Goal: Task Accomplishment & Management: Manage account settings

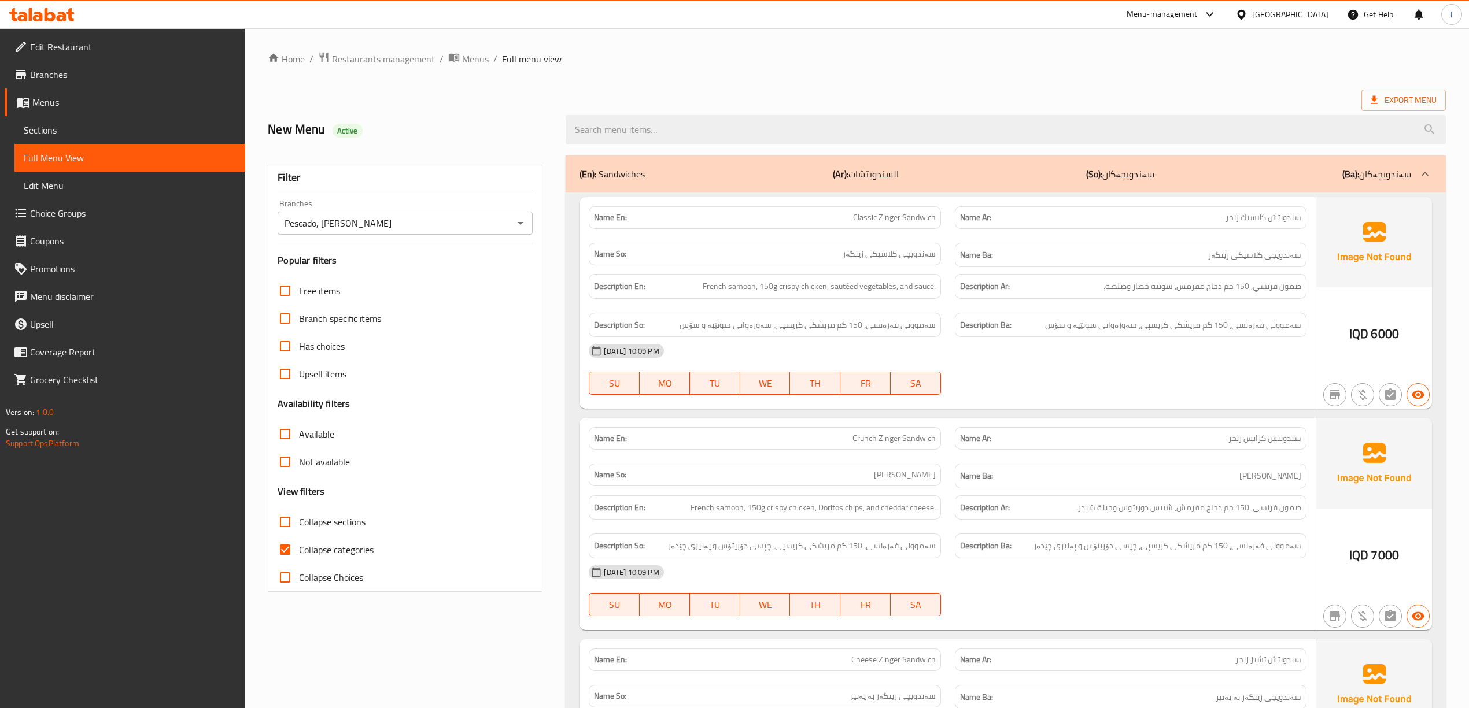
click at [61, 16] on icon at bounding box center [62, 17] width 10 height 10
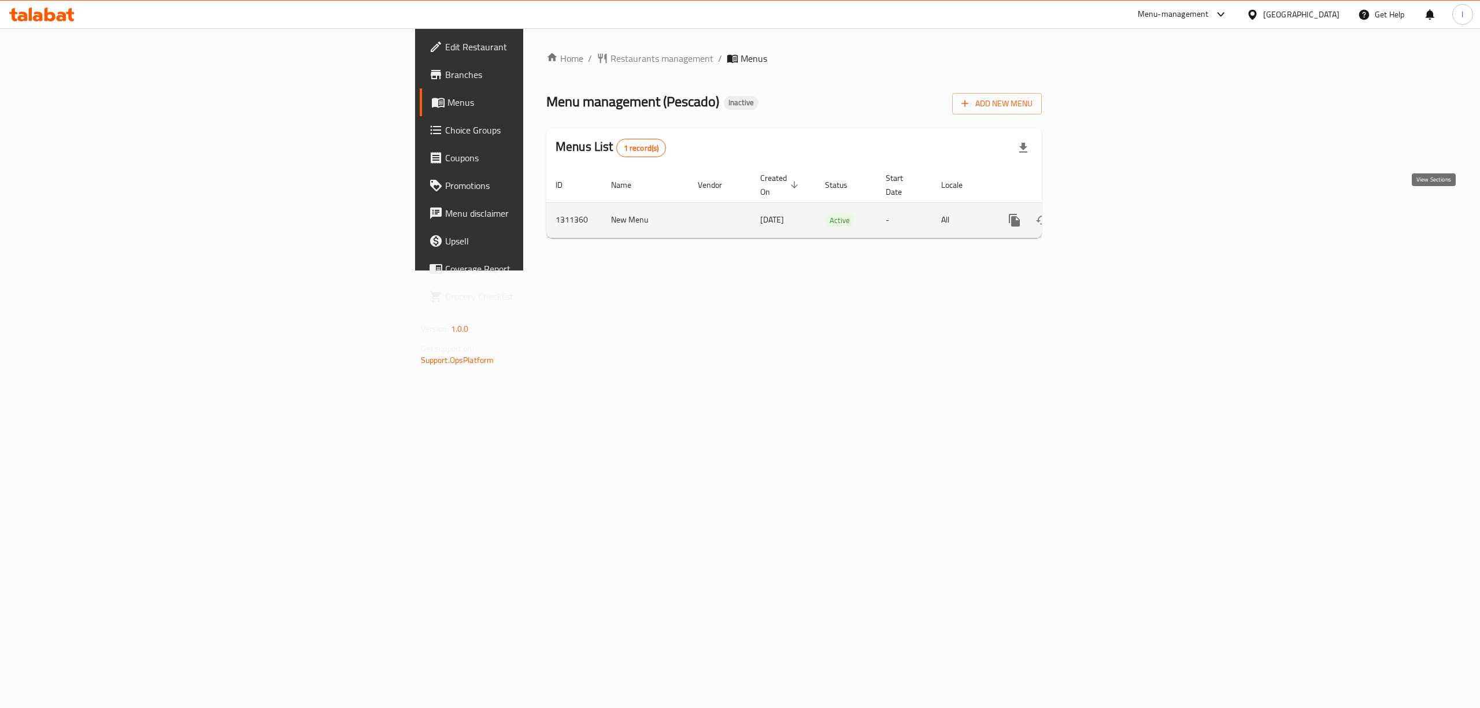
click at [1105, 213] on icon "enhanced table" at bounding box center [1098, 220] width 14 height 14
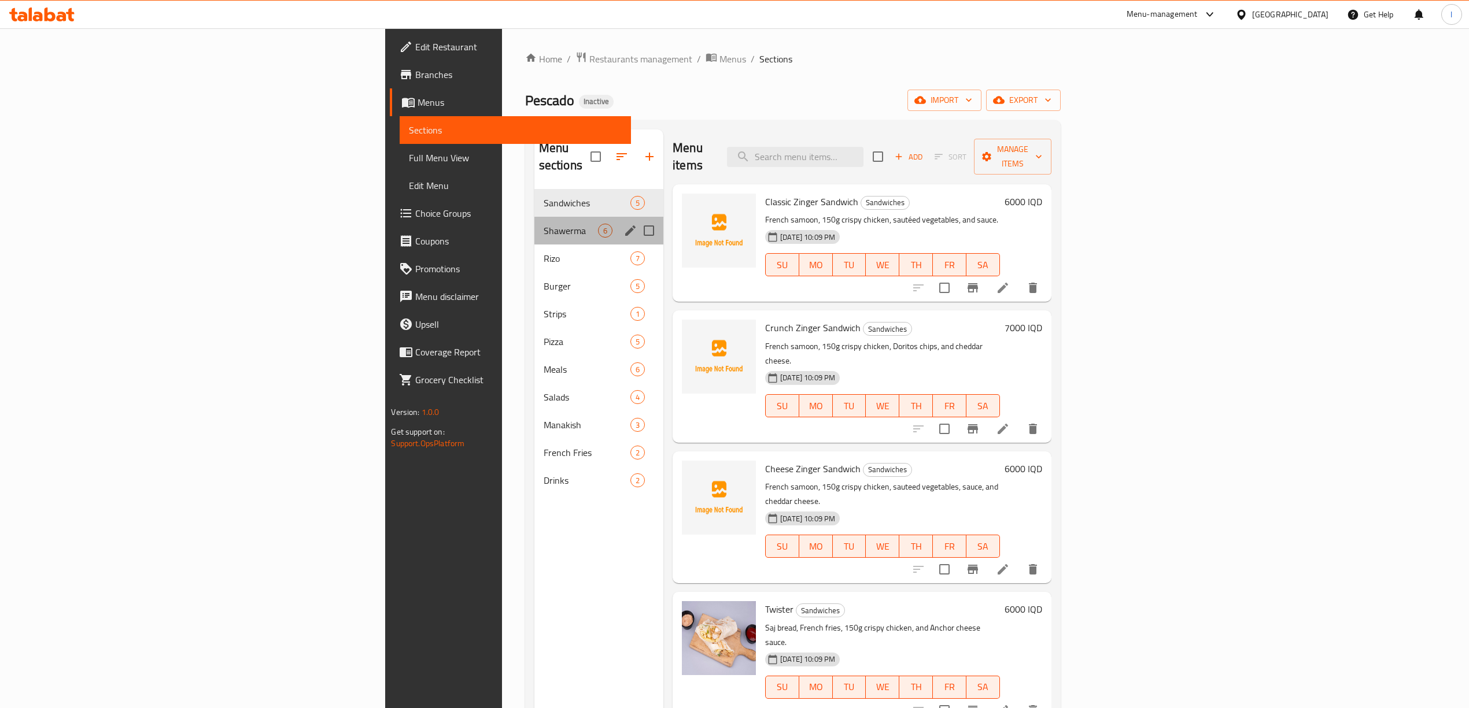
click at [534, 222] on div "Shawerma 6" at bounding box center [598, 231] width 129 height 28
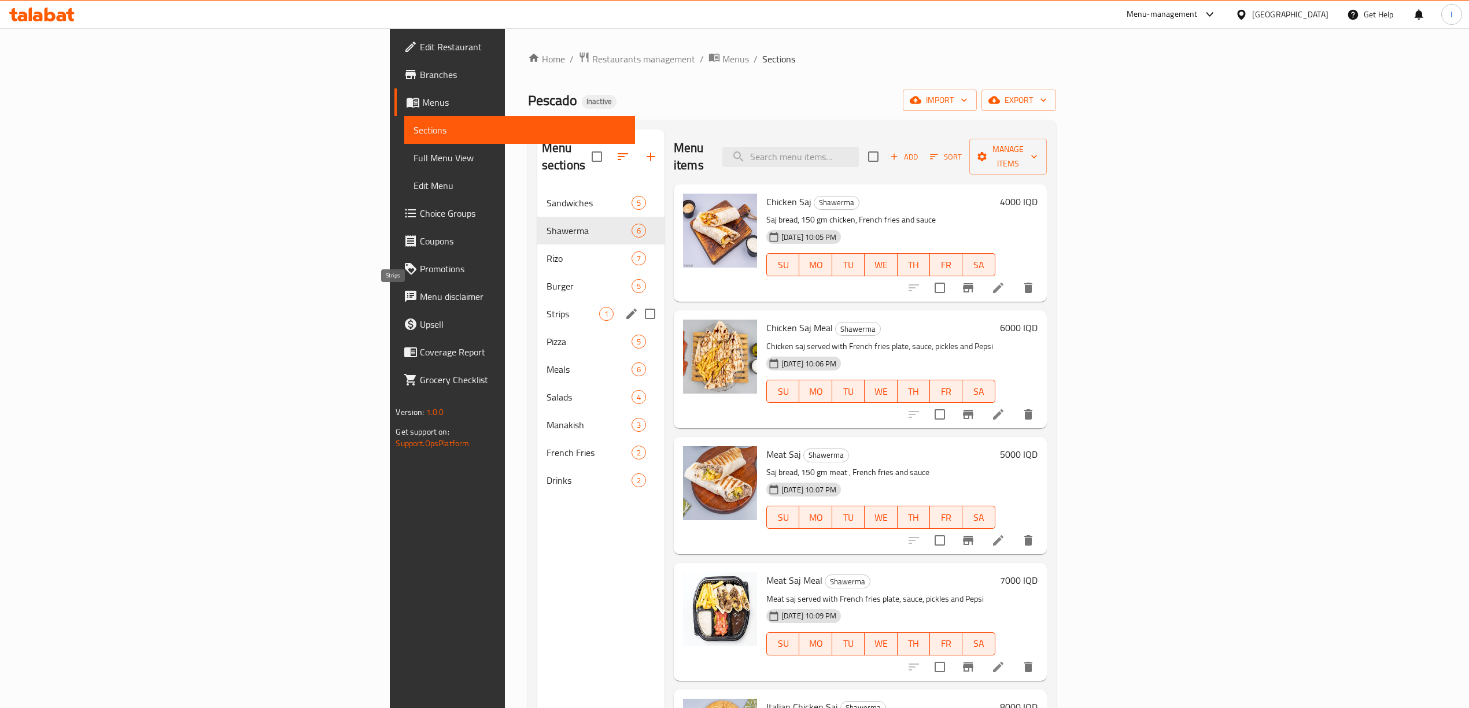
click at [546, 307] on span "Strips" at bounding box center [572, 314] width 53 height 14
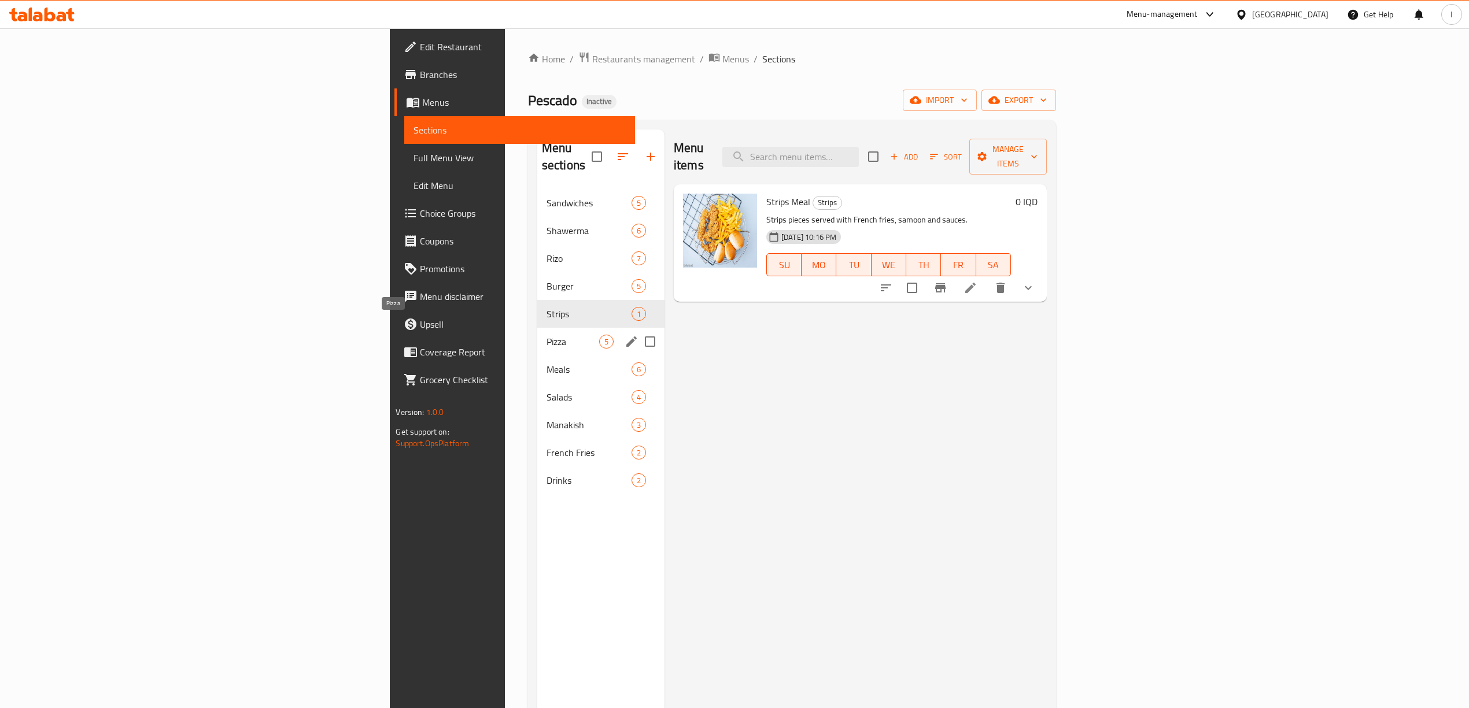
click at [546, 363] on span "Meals" at bounding box center [588, 370] width 85 height 14
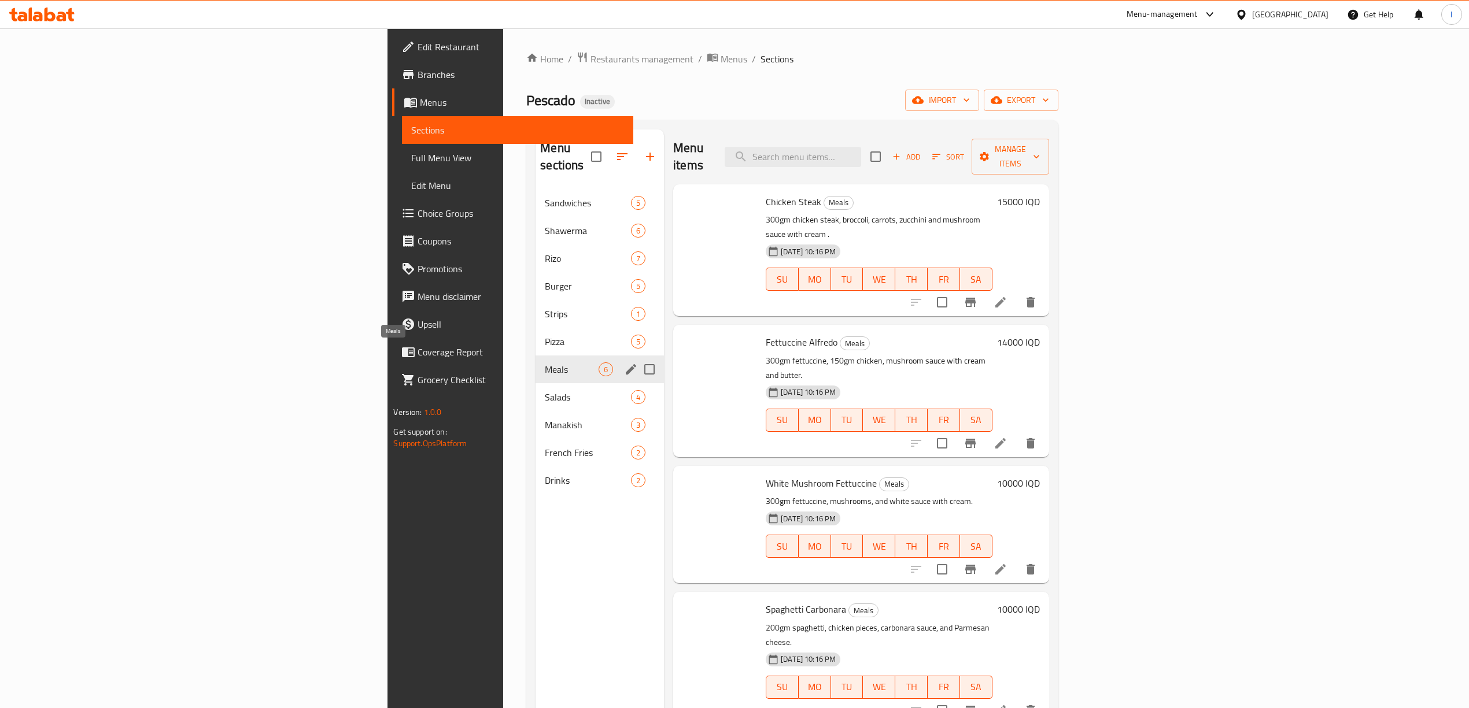
click at [545, 390] on span "Salads" at bounding box center [588, 397] width 86 height 14
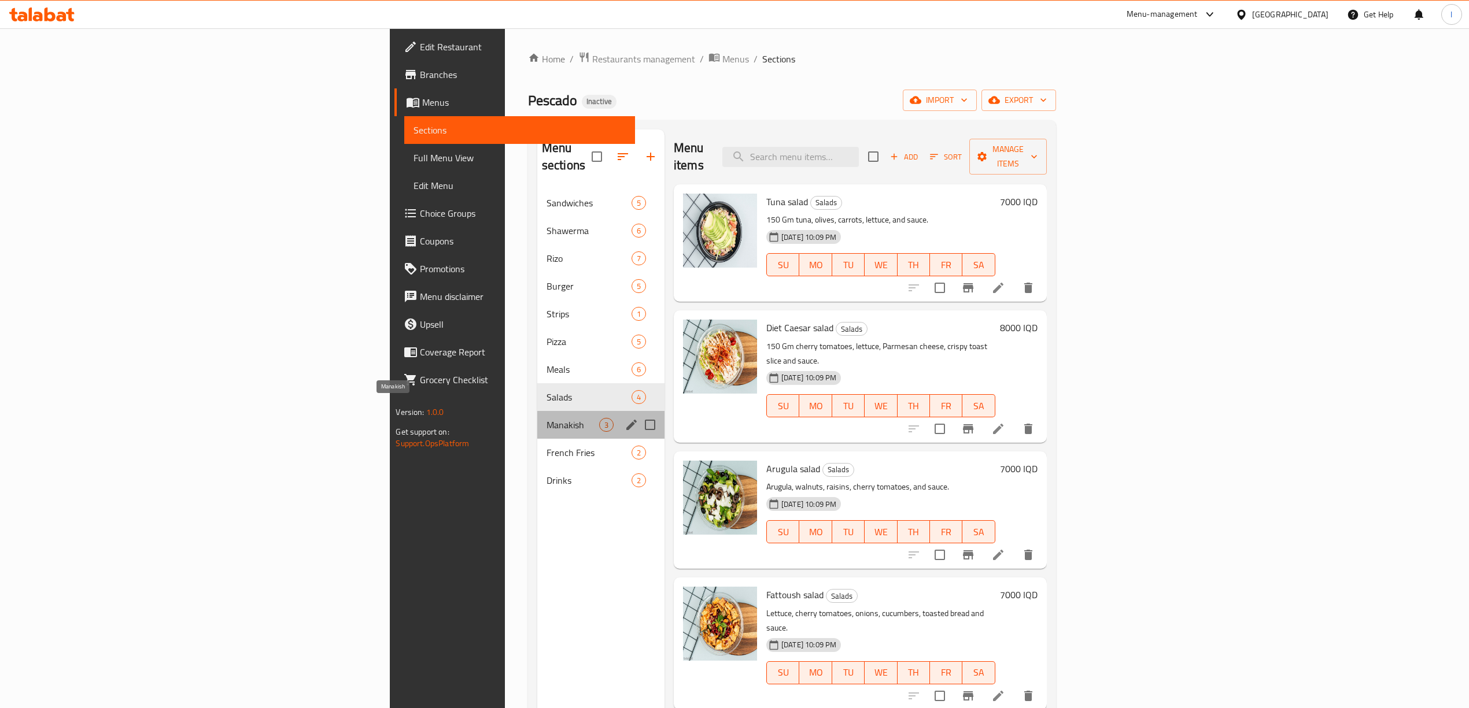
click at [546, 418] on span "Manakish" at bounding box center [572, 425] width 53 height 14
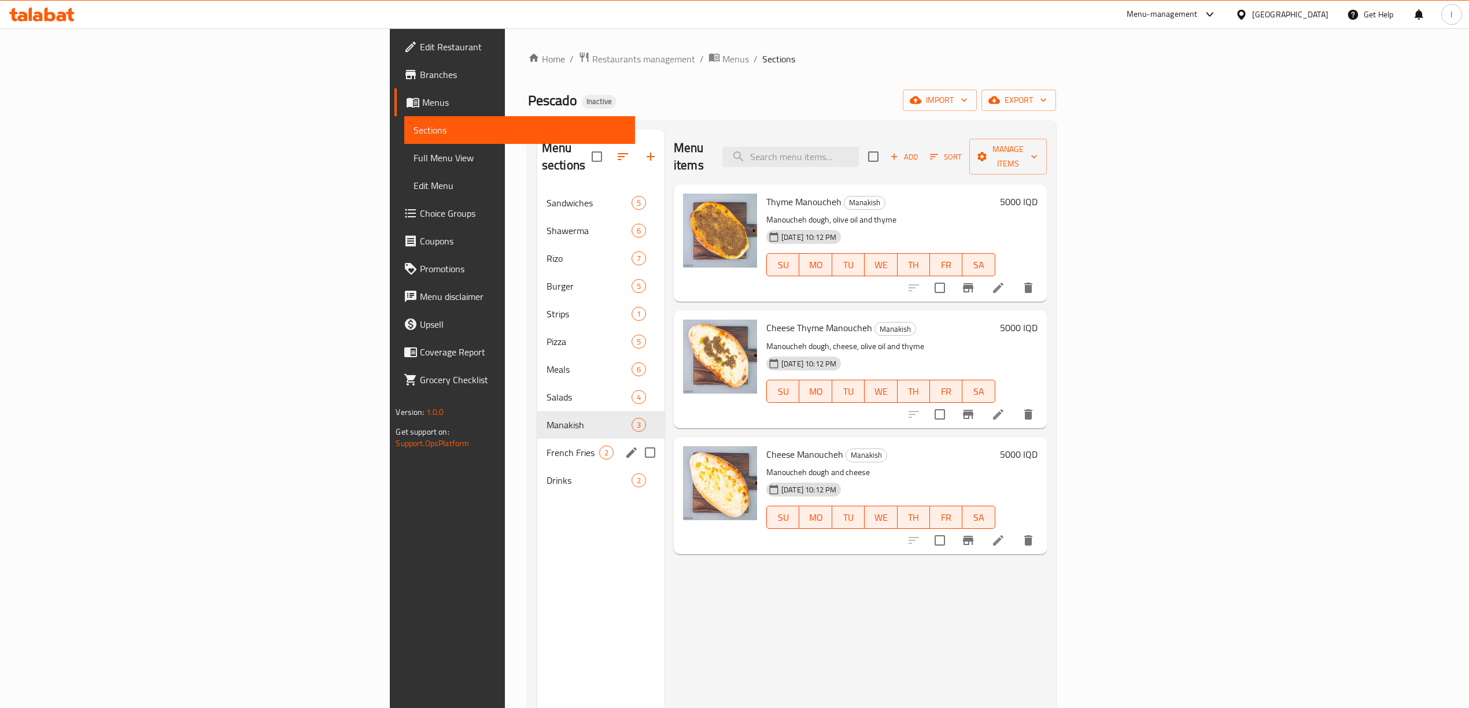
click at [546, 446] on span "French Fries" at bounding box center [572, 453] width 53 height 14
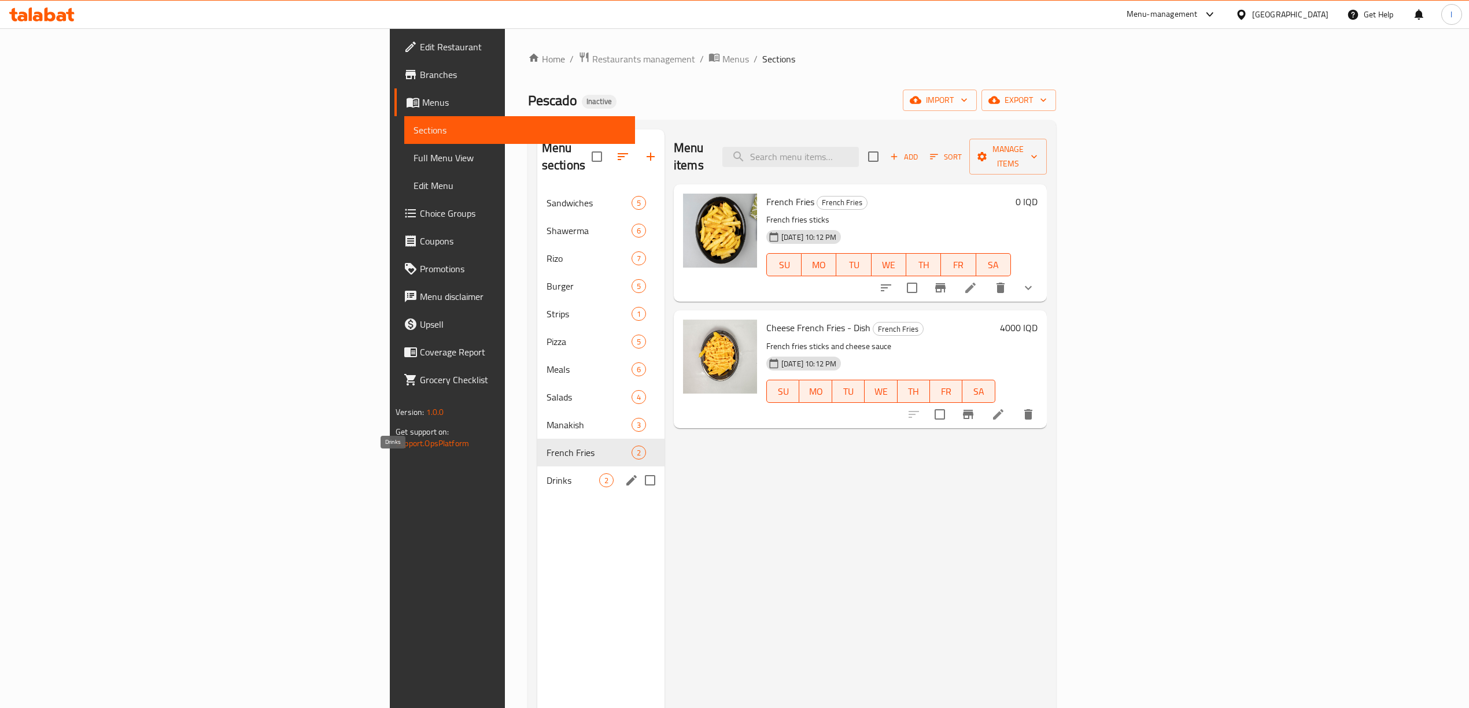
click at [546, 474] on span "Drinks" at bounding box center [572, 481] width 53 height 14
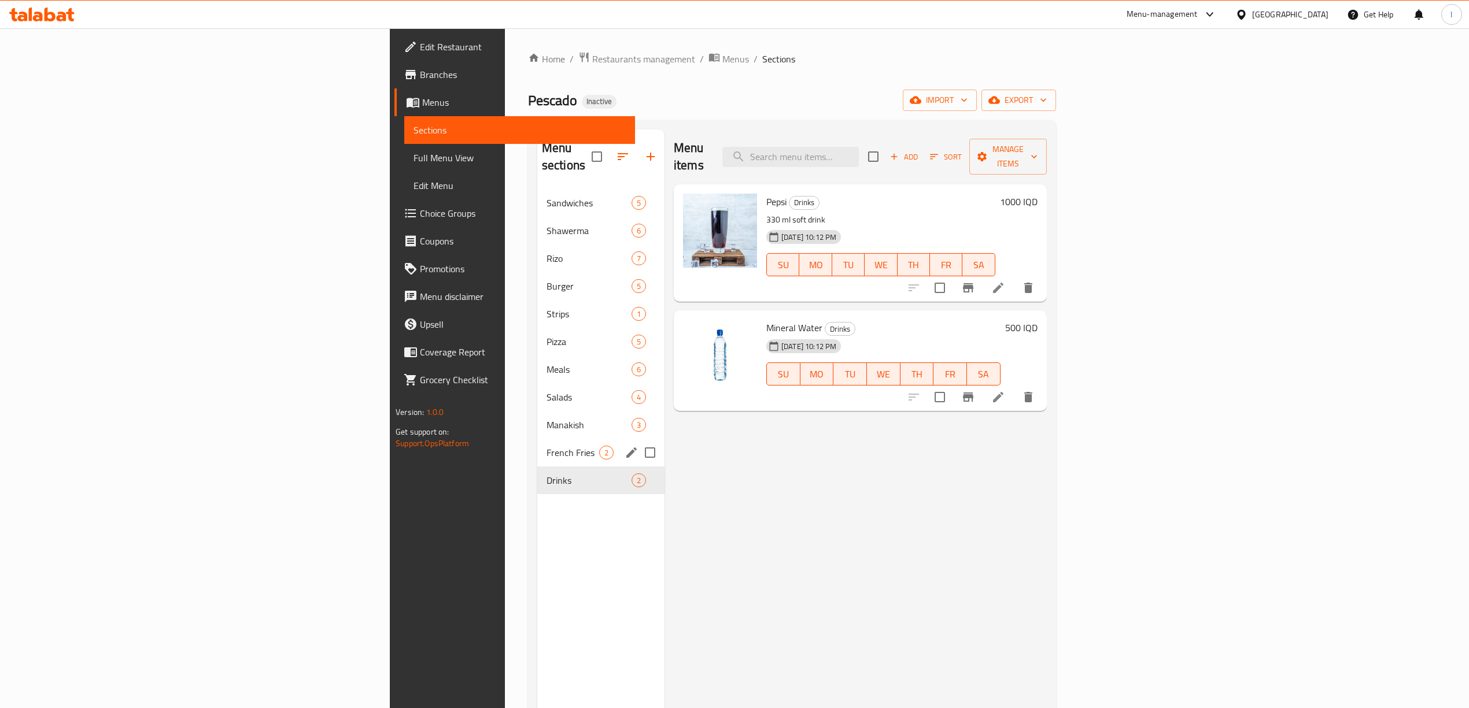
click at [537, 417] on div "Manakish 3" at bounding box center [600, 425] width 127 height 28
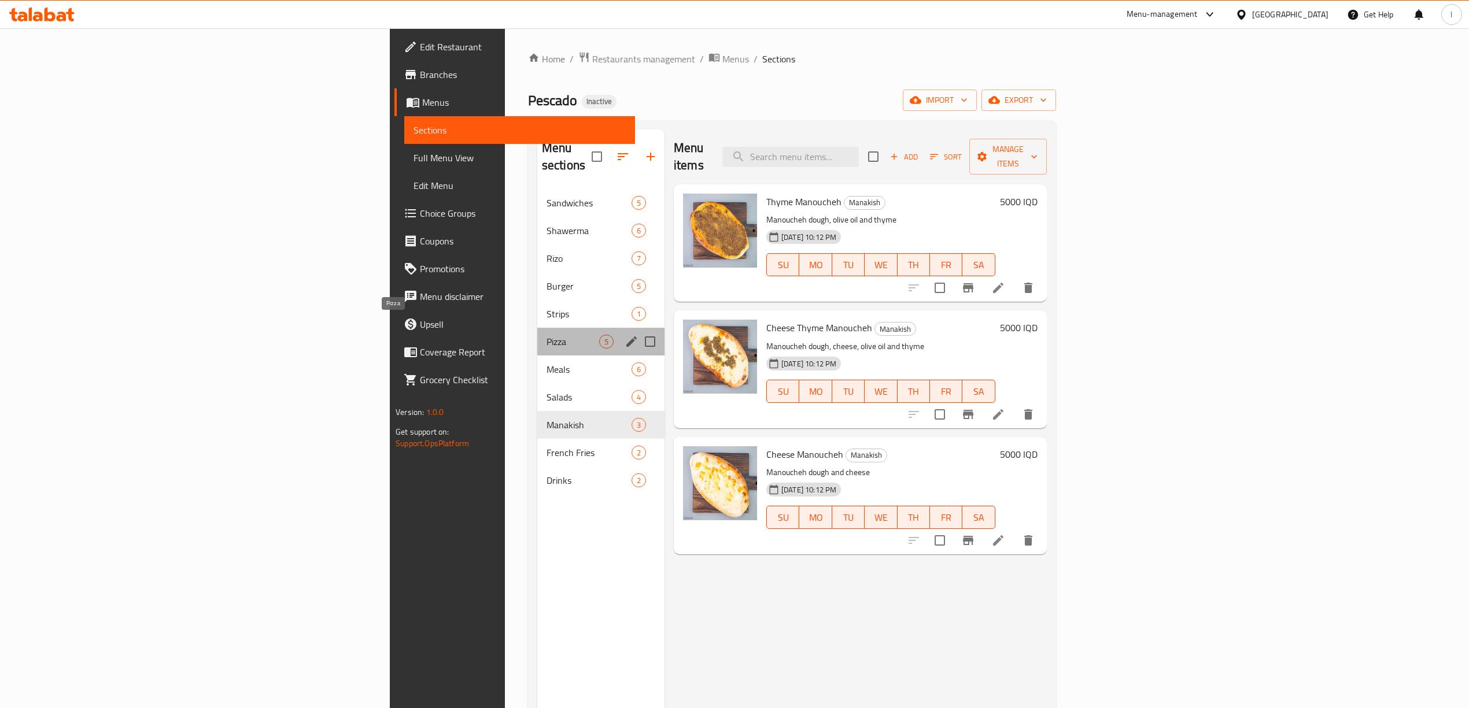
click at [546, 335] on span "Pizza" at bounding box center [572, 342] width 53 height 14
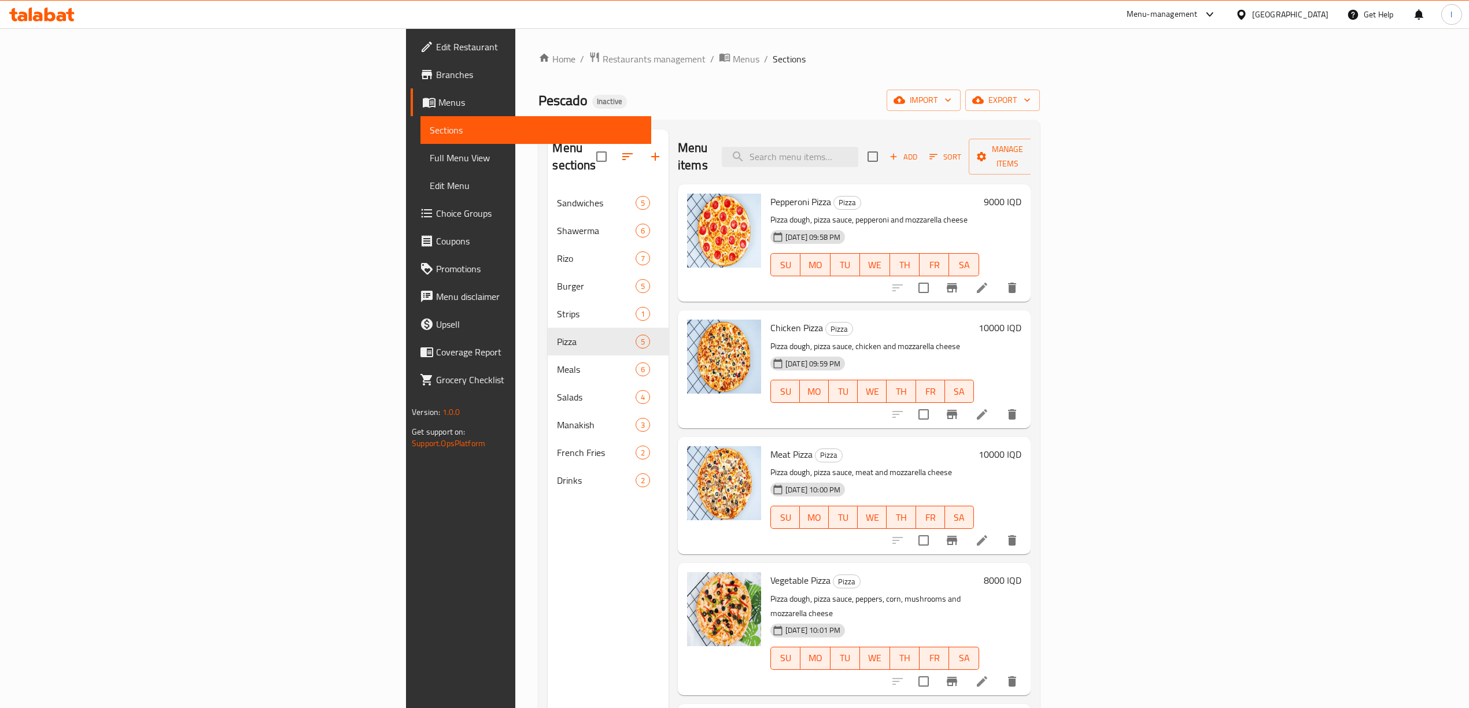
click at [436, 50] on span "Edit Restaurant" at bounding box center [539, 47] width 206 height 14
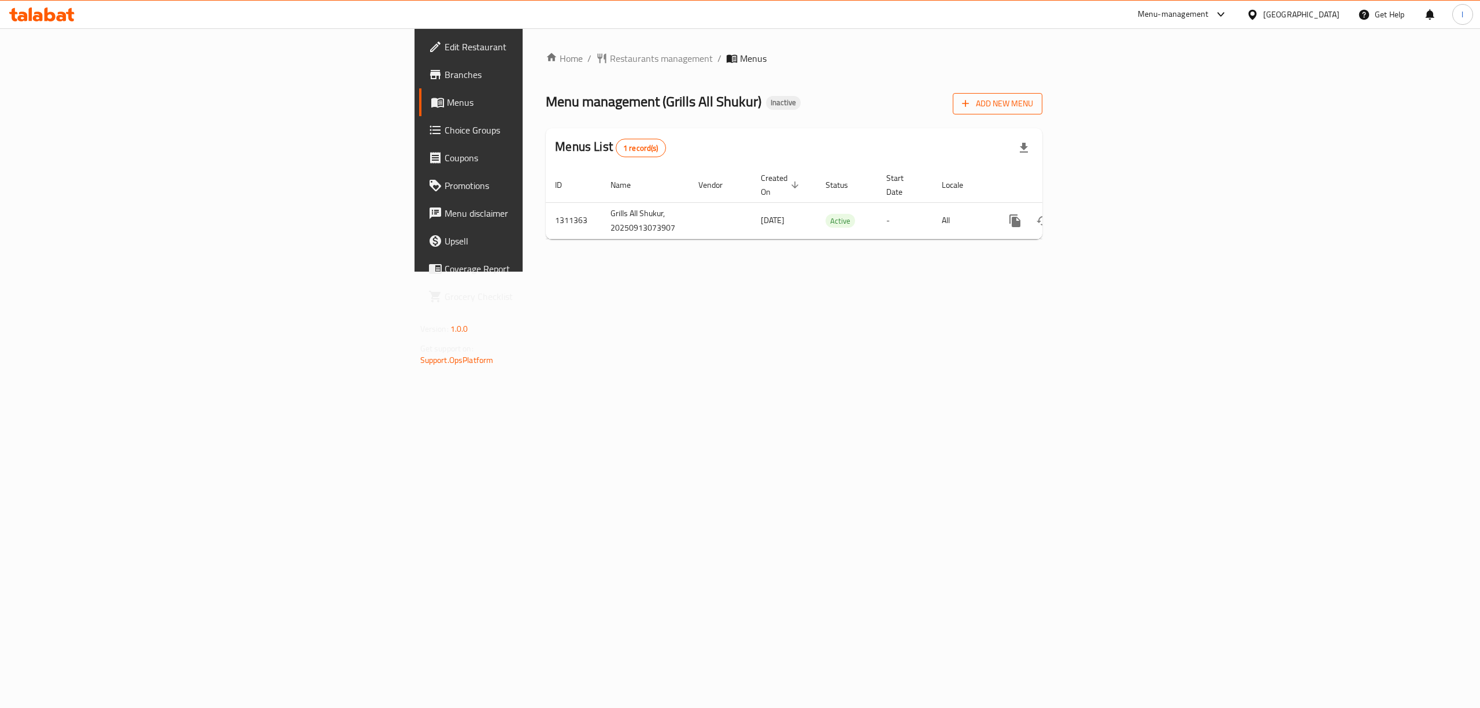
click at [971, 98] on icon "button" at bounding box center [966, 104] width 12 height 12
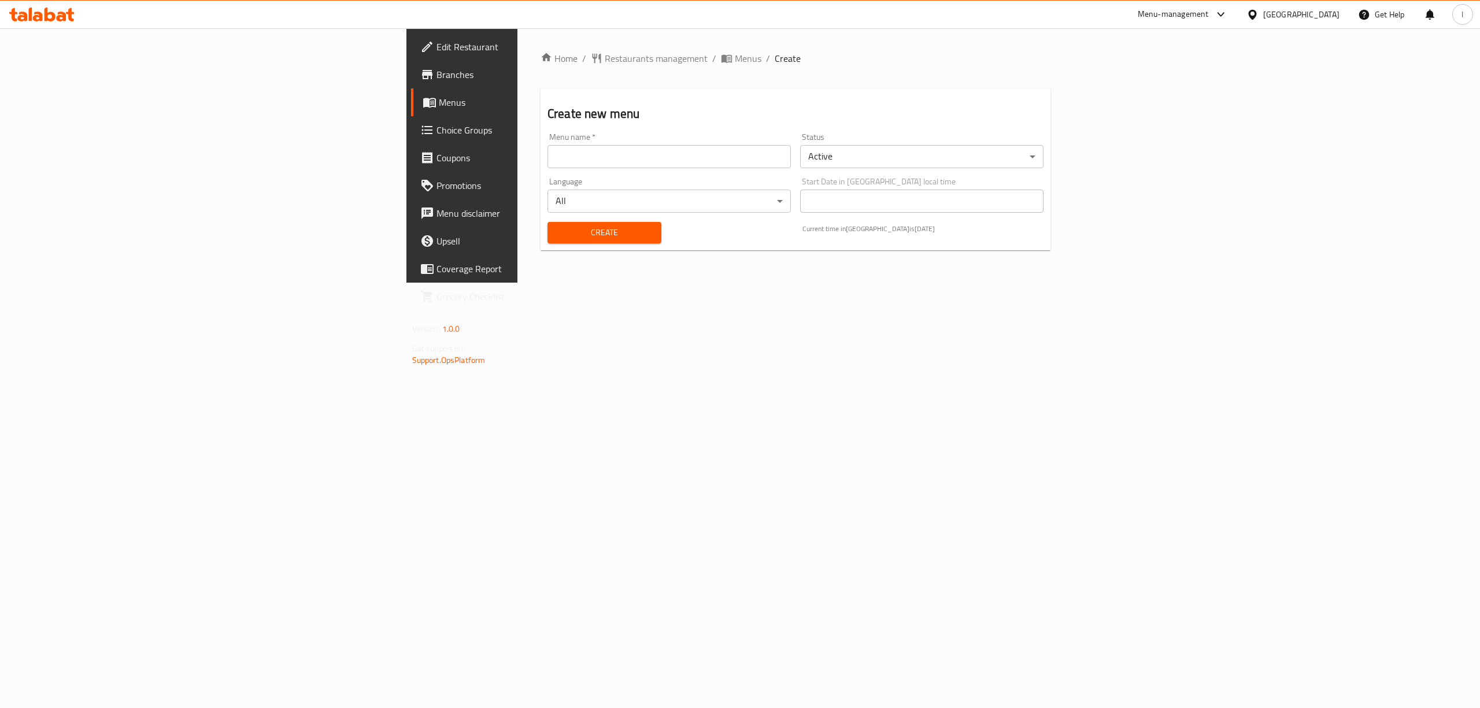
drag, startPoint x: 505, startPoint y: 164, endPoint x: 496, endPoint y: 167, distance: 9.7
click at [548, 165] on input "text" at bounding box center [669, 156] width 243 height 23
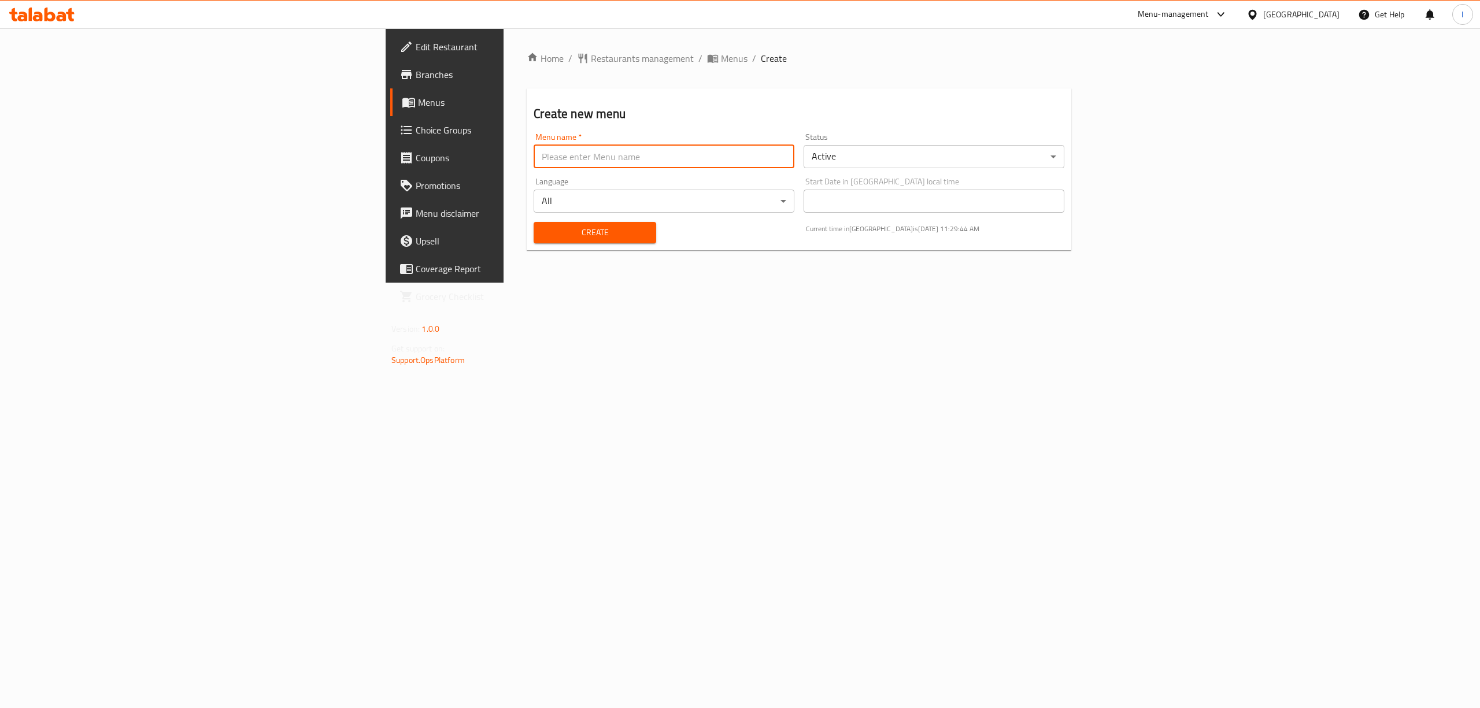
type input "team"
click at [543, 229] on span "Create" at bounding box center [595, 233] width 104 height 14
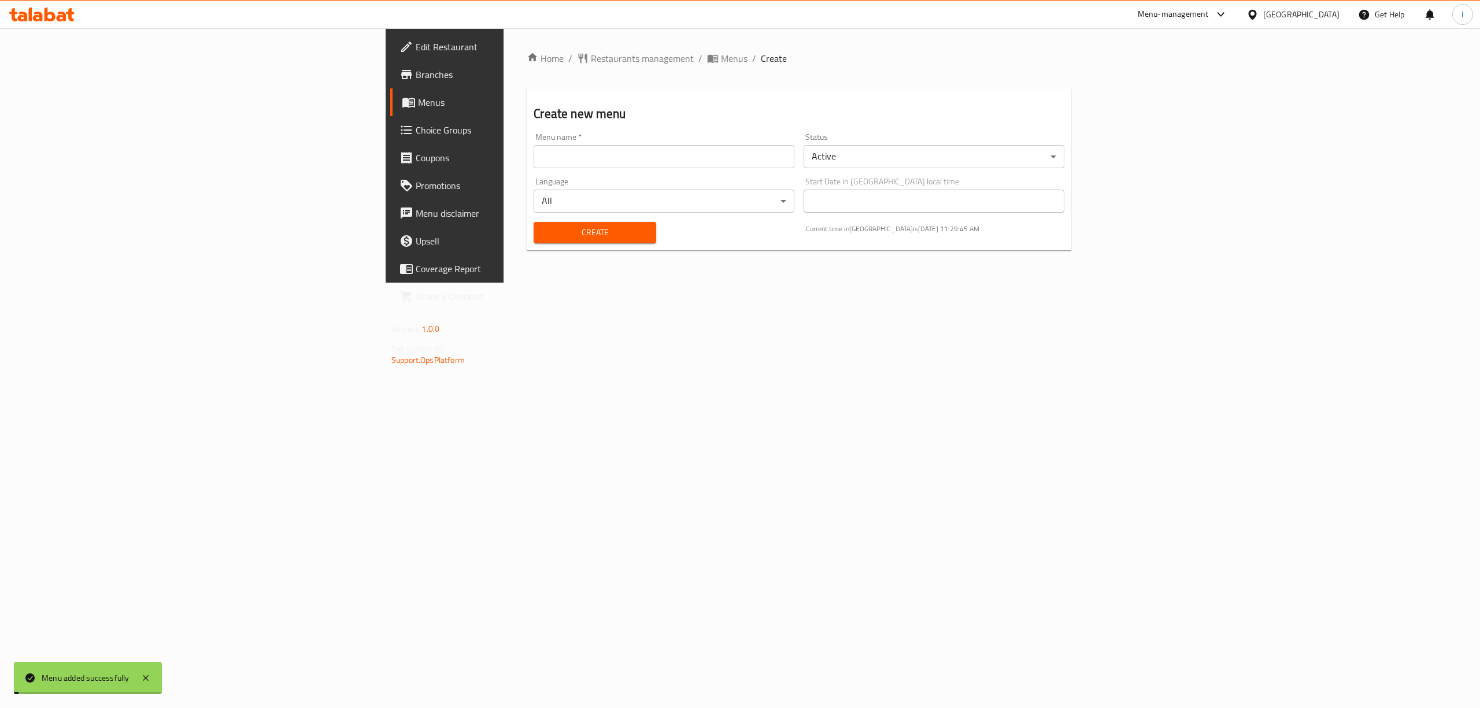
click at [418, 107] on span "Menus" at bounding box center [521, 102] width 206 height 14
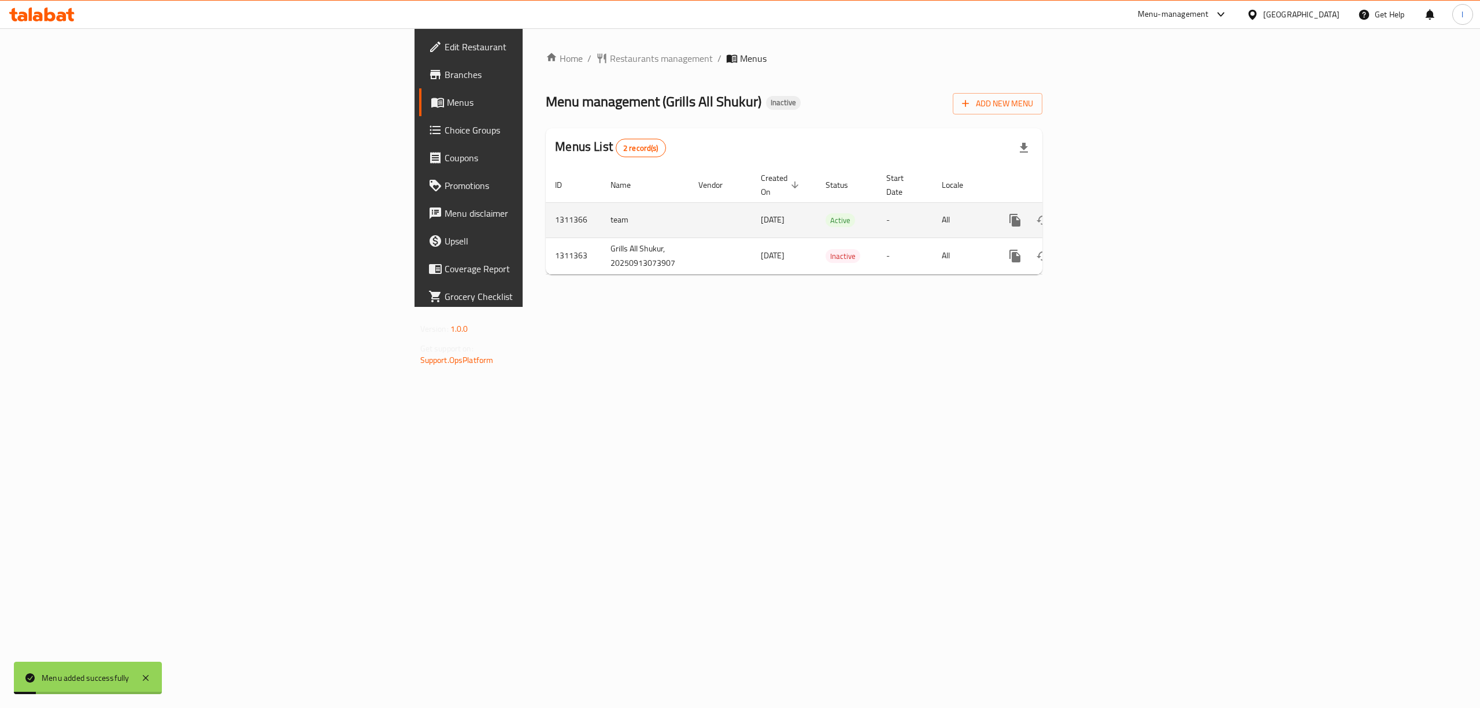
click at [1106, 213] on icon "enhanced table" at bounding box center [1099, 220] width 14 height 14
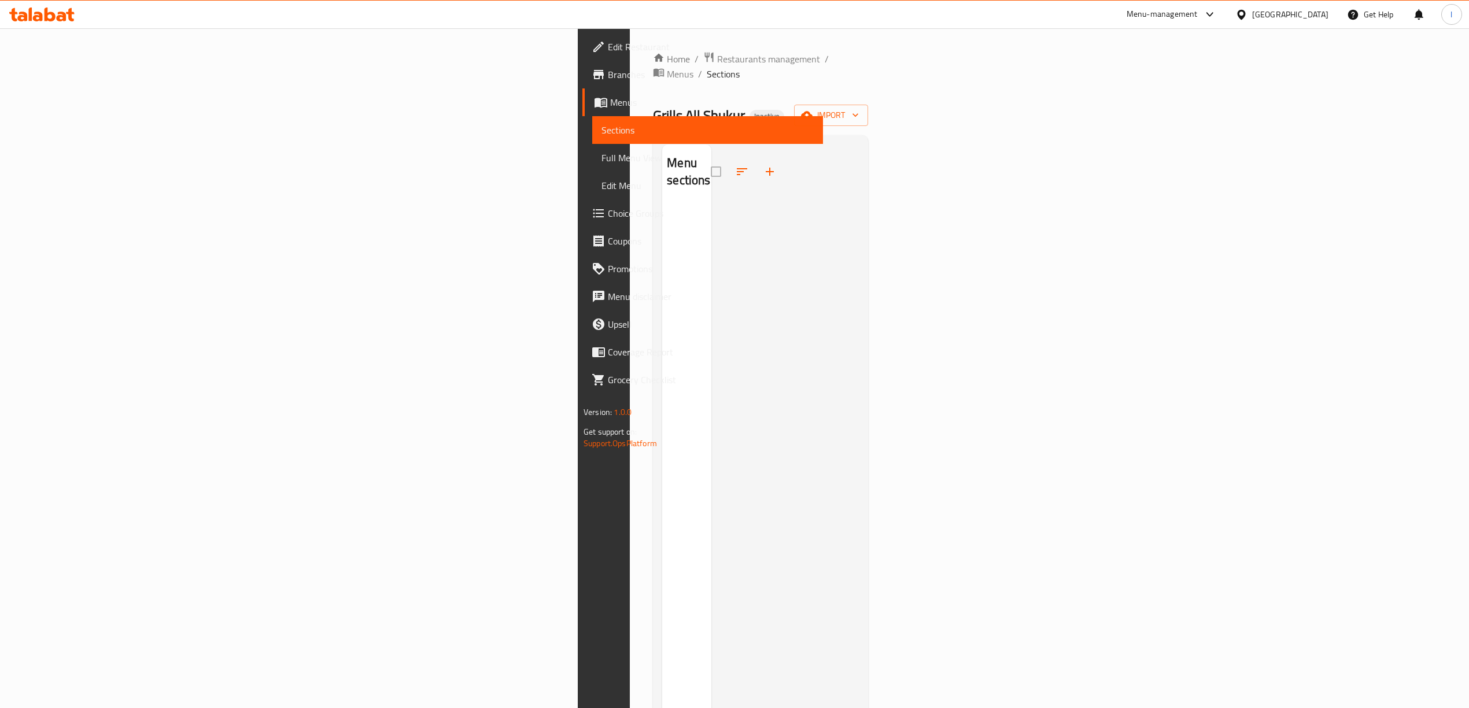
click at [610, 98] on span "Menus" at bounding box center [712, 102] width 204 height 14
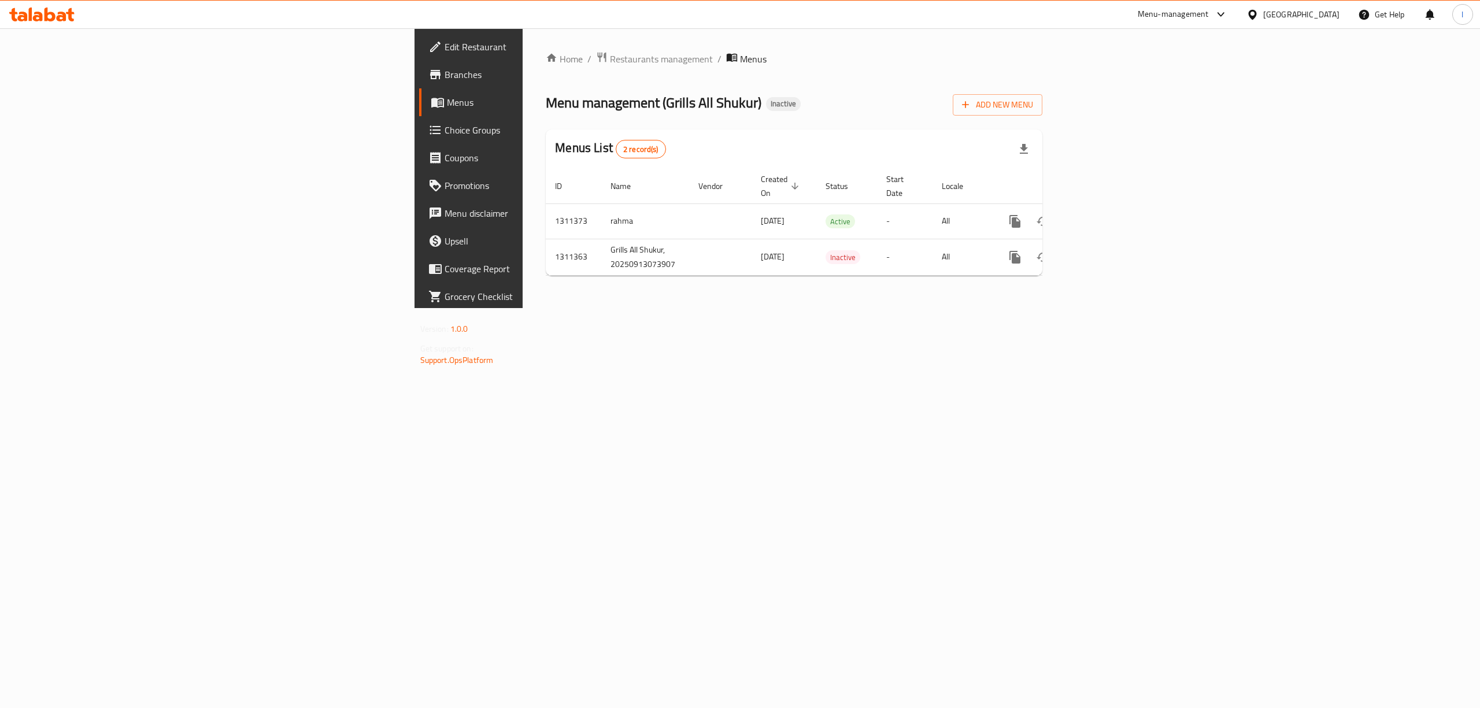
click at [874, 308] on div "Home / Restaurants management / Menus Menu management ( Grills All Shukur ) Ina…" at bounding box center [794, 168] width 543 height 280
click at [1106, 215] on icon "enhanced table" at bounding box center [1099, 222] width 14 height 14
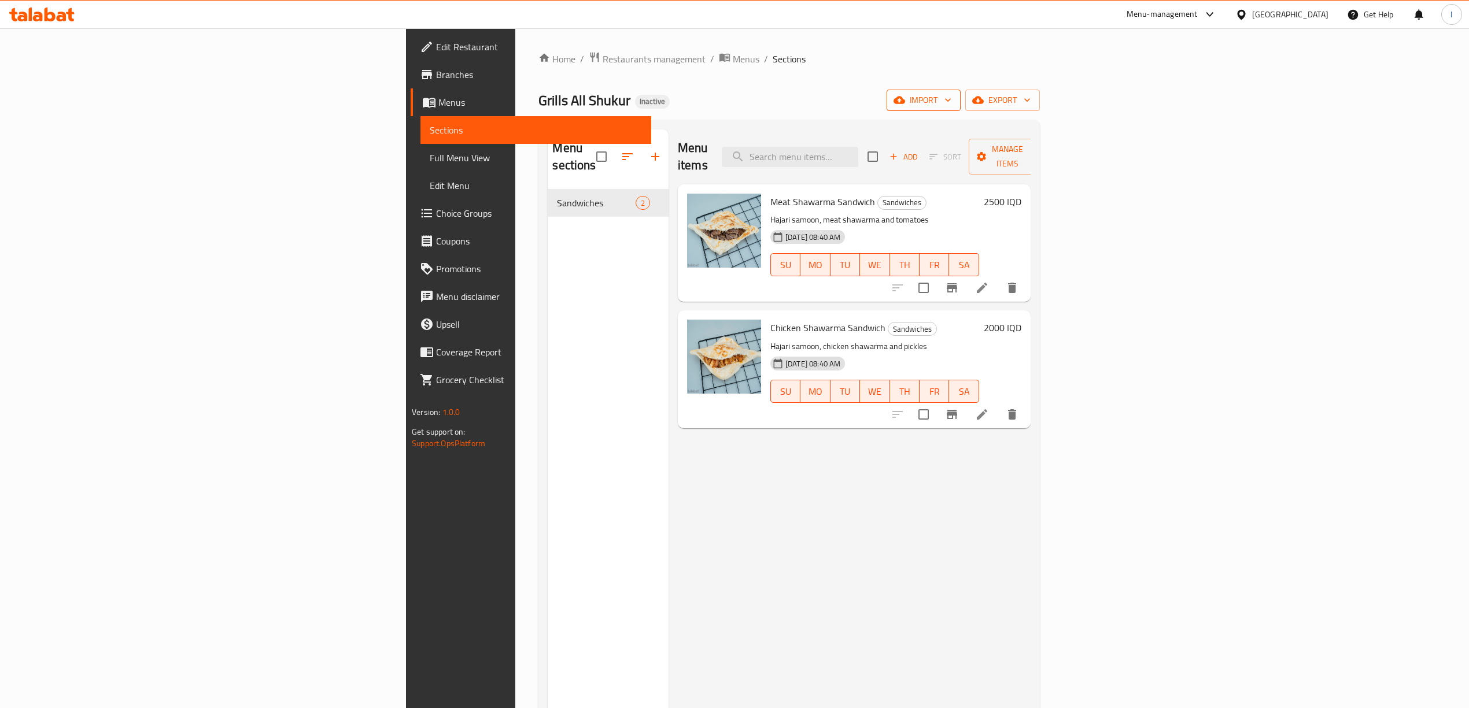
click at [951, 102] on span "import" at bounding box center [924, 100] width 56 height 14
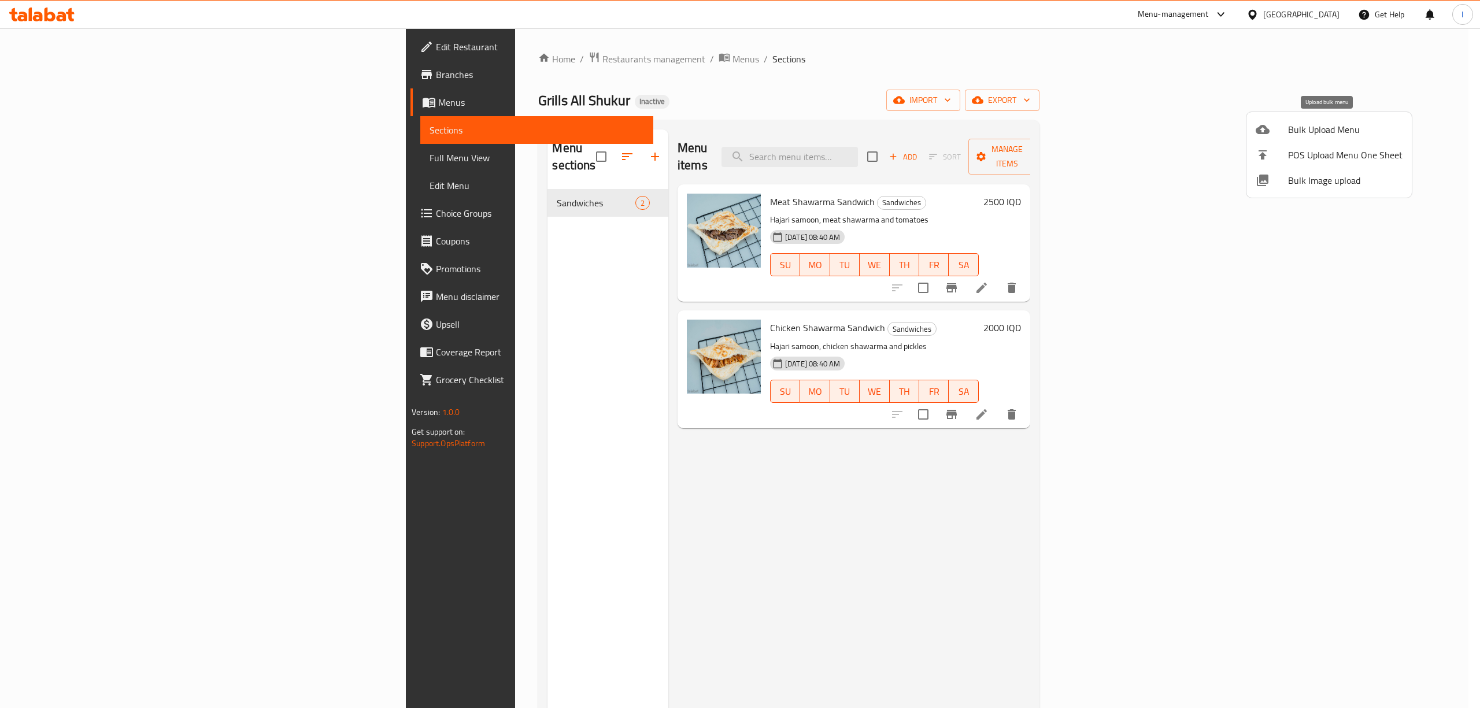
click at [1276, 139] on li "Bulk Upload Menu" at bounding box center [1329, 129] width 165 height 25
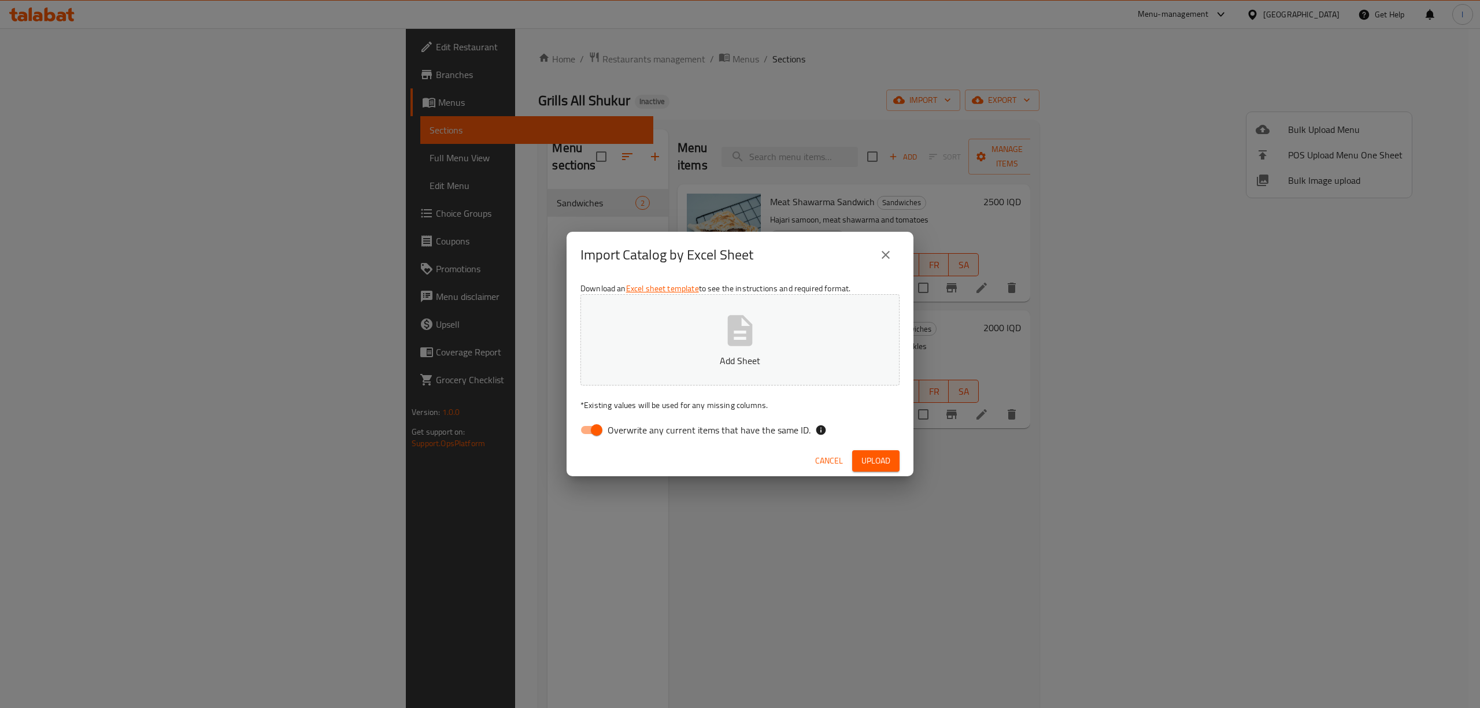
click at [623, 423] on span "Overwrite any current items that have the same ID." at bounding box center [709, 430] width 203 height 14
click at [623, 422] on input "Overwrite any current items that have the same ID." at bounding box center [597, 430] width 66 height 22
checkbox input "false"
click at [676, 337] on button "Add Sheet" at bounding box center [740, 339] width 319 height 91
click at [875, 436] on div "Overwrite any current items that have the same ID." at bounding box center [740, 430] width 319 height 22
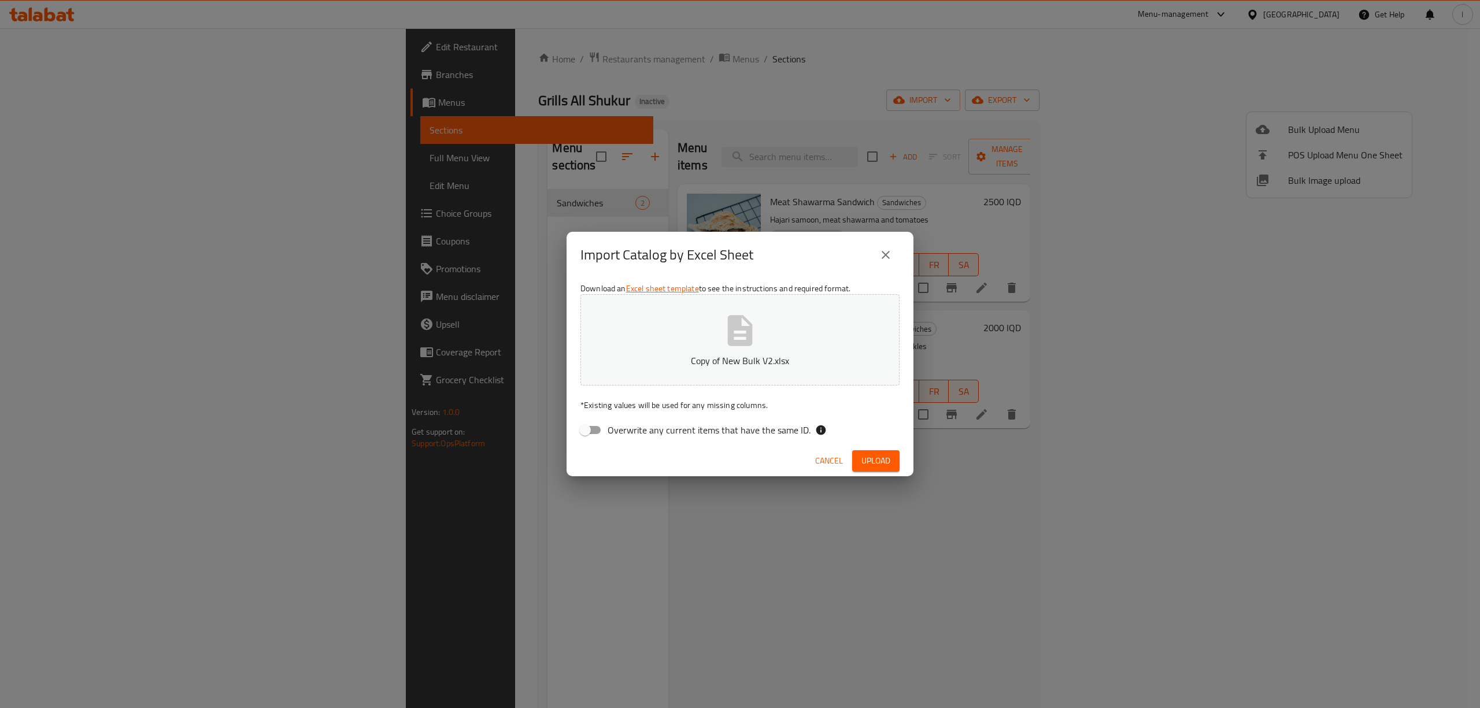
click at [875, 455] on span "Upload" at bounding box center [876, 461] width 29 height 14
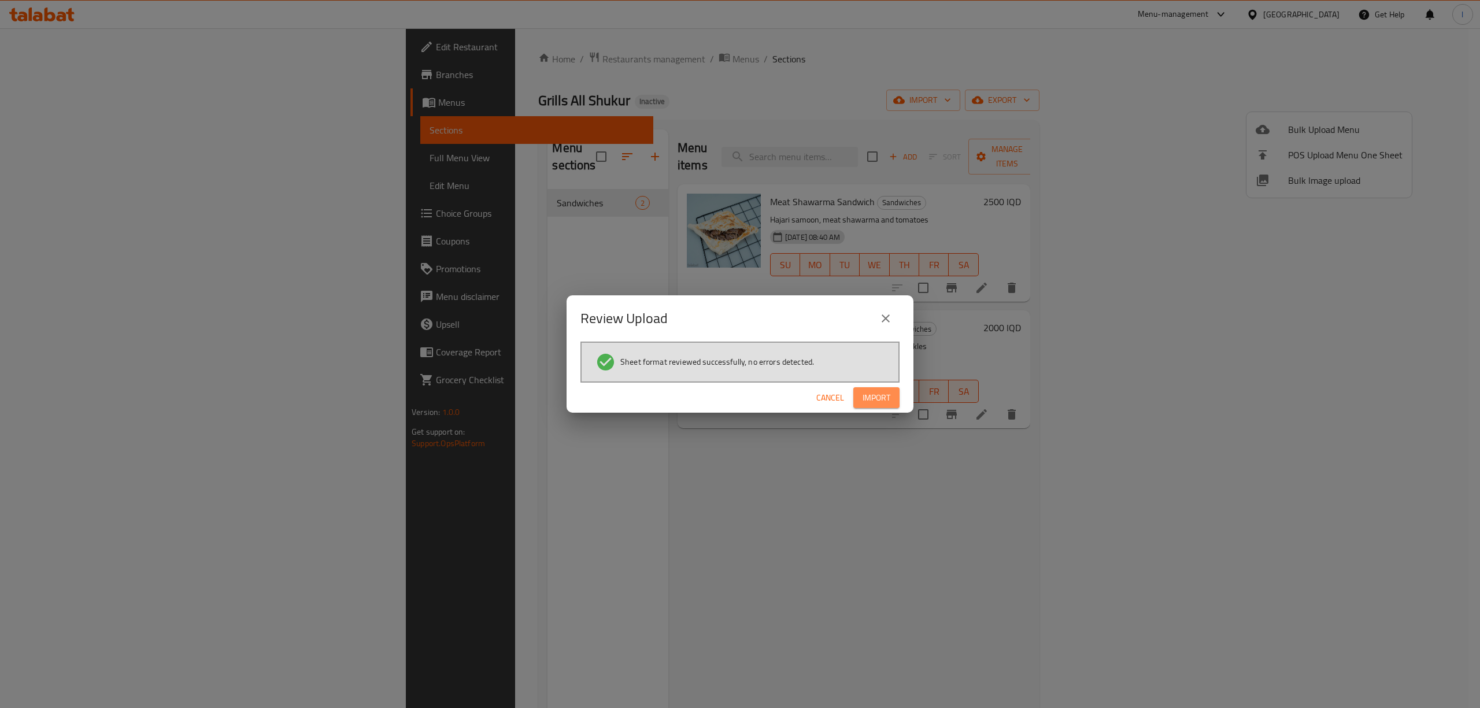
click at [860, 392] on button "Import" at bounding box center [876, 397] width 46 height 21
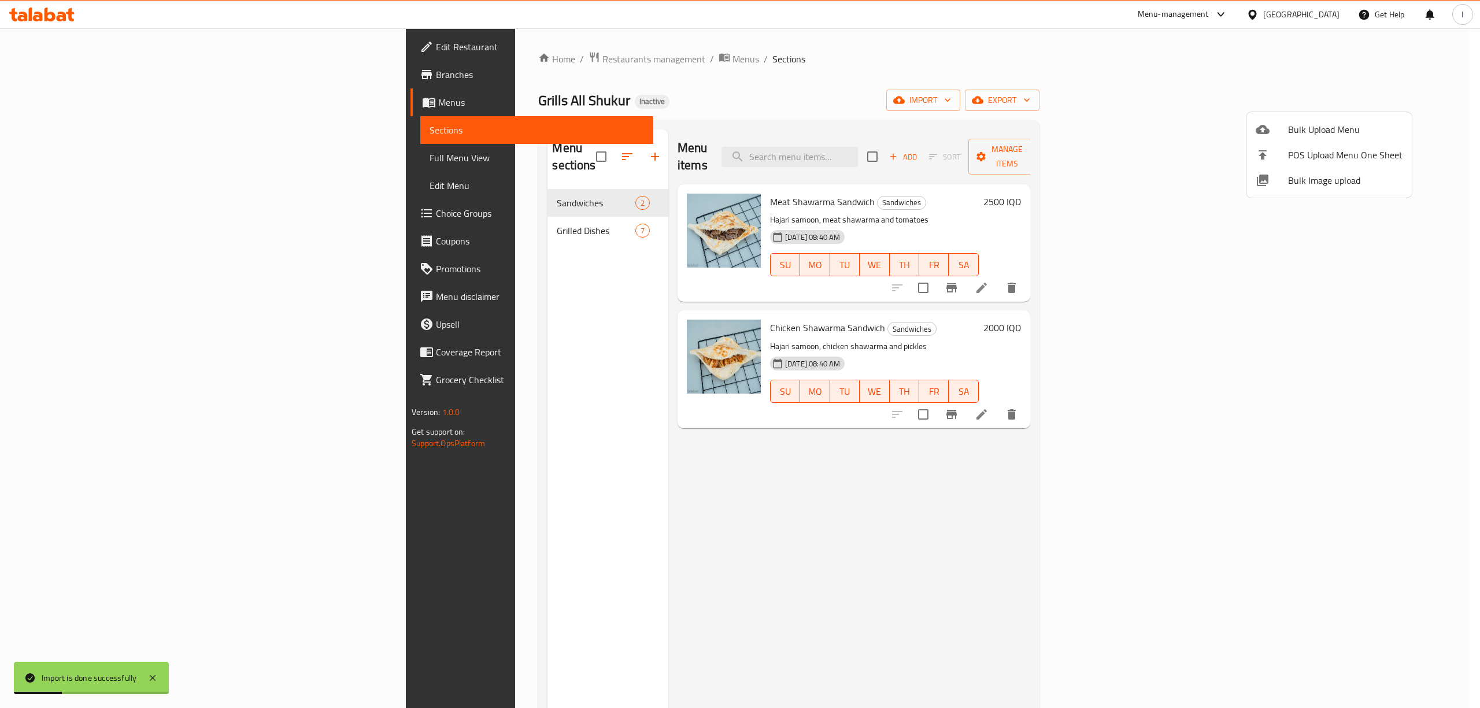
click at [404, 217] on div at bounding box center [740, 354] width 1480 height 708
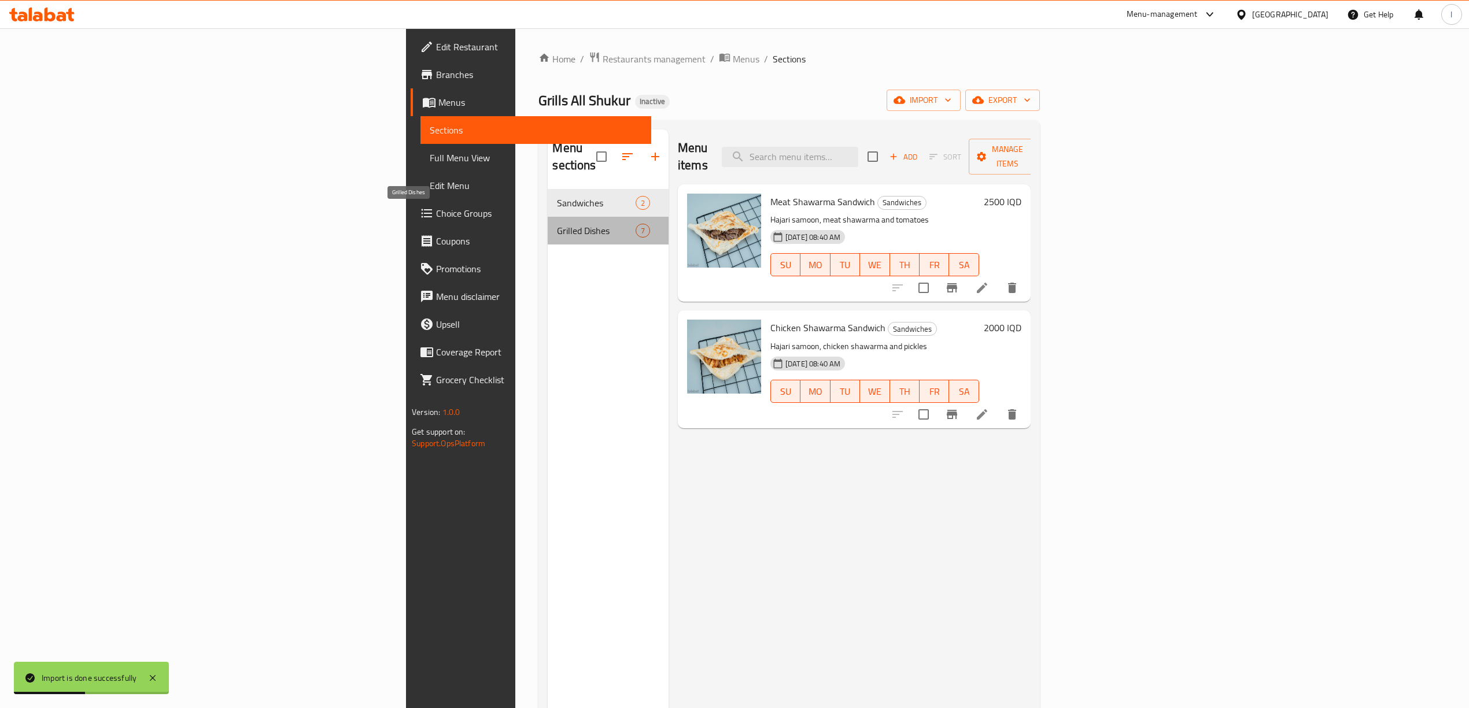
click at [557, 224] on span "Grilled Dishes" at bounding box center [596, 231] width 78 height 14
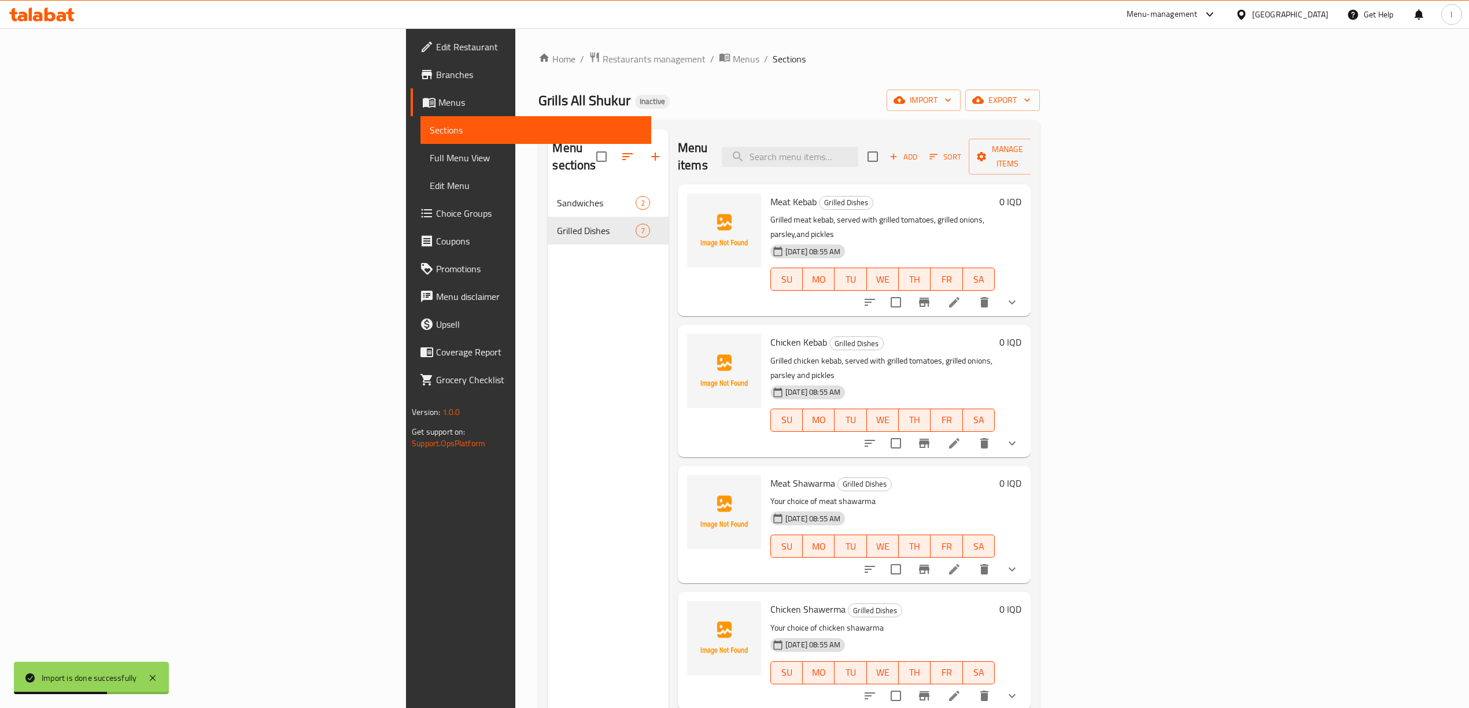
click at [430, 153] on span "Full Menu View" at bounding box center [536, 158] width 212 height 14
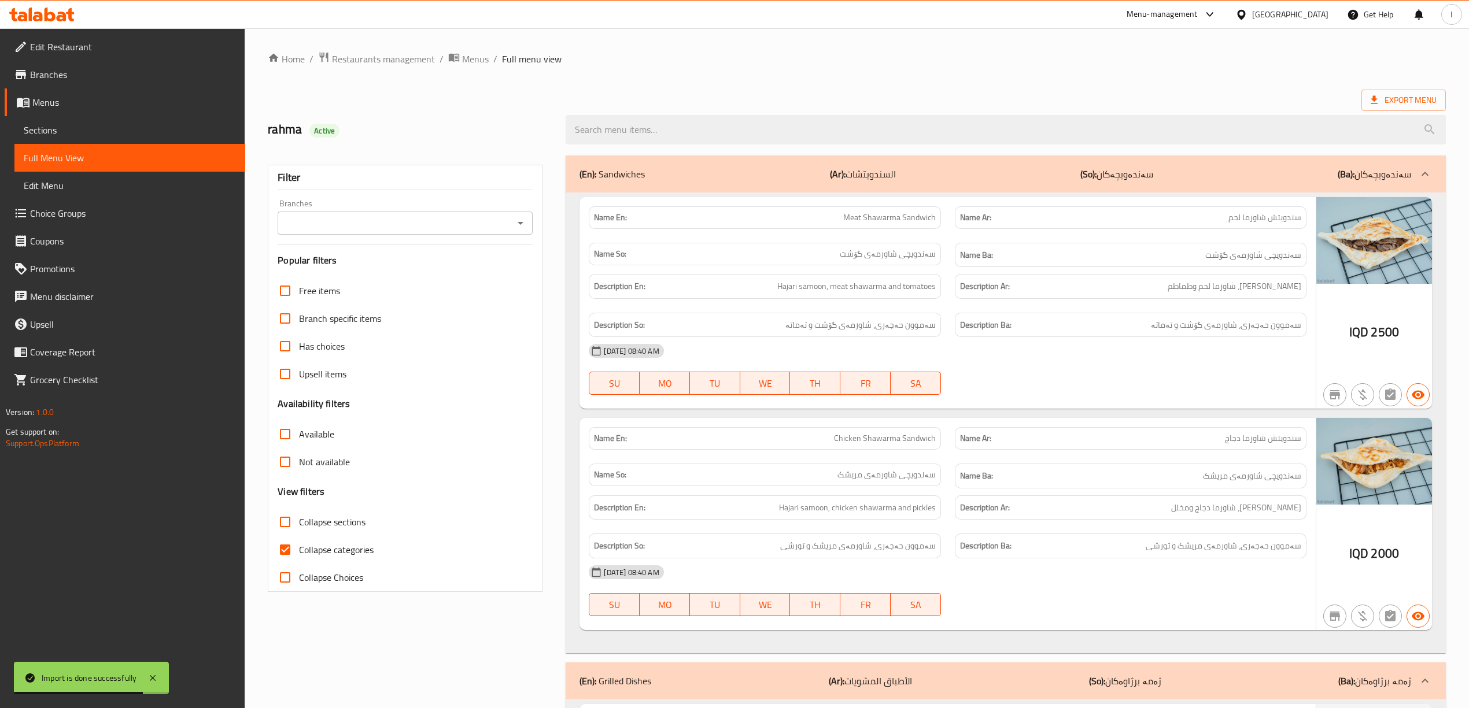
click at [357, 226] on input "Branches" at bounding box center [395, 223] width 229 height 16
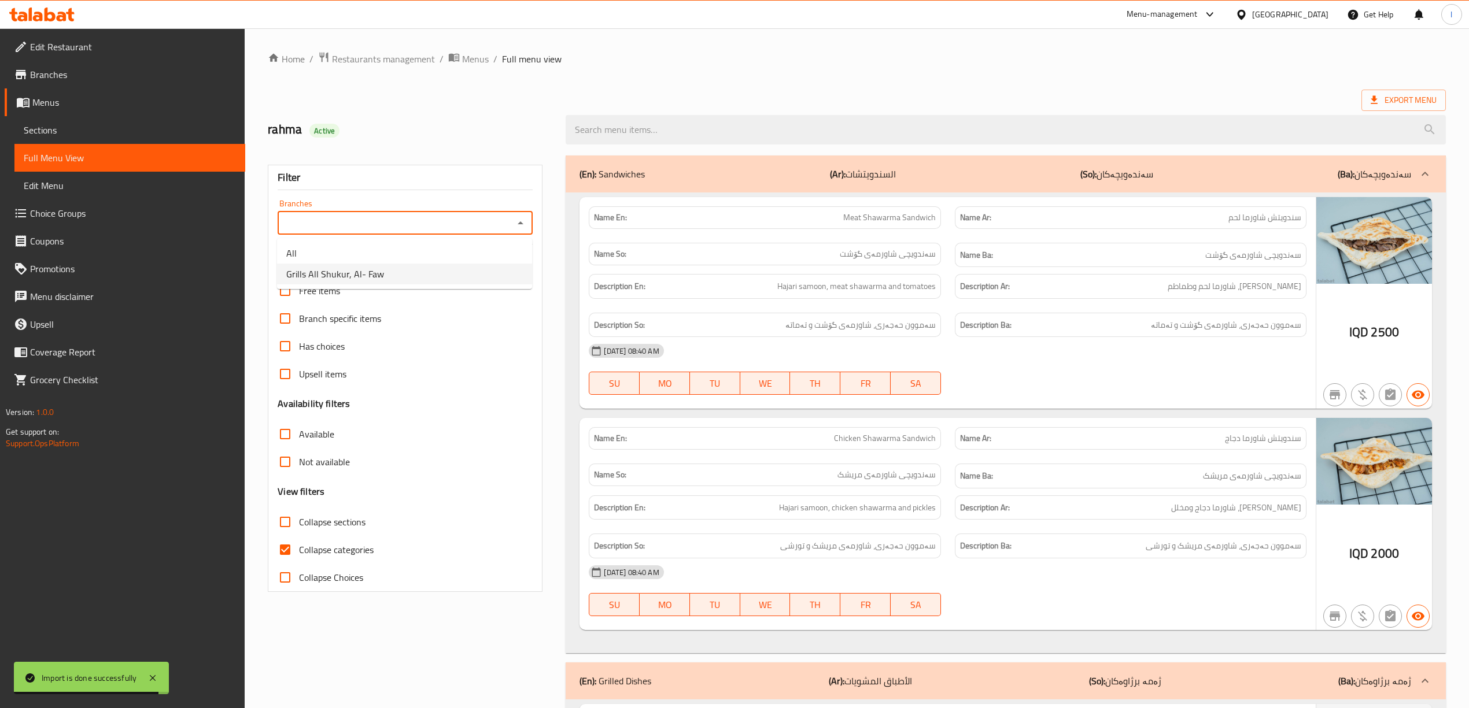
click at [376, 276] on span "Grills All Shukur, Al- Faw" at bounding box center [335, 274] width 98 height 14
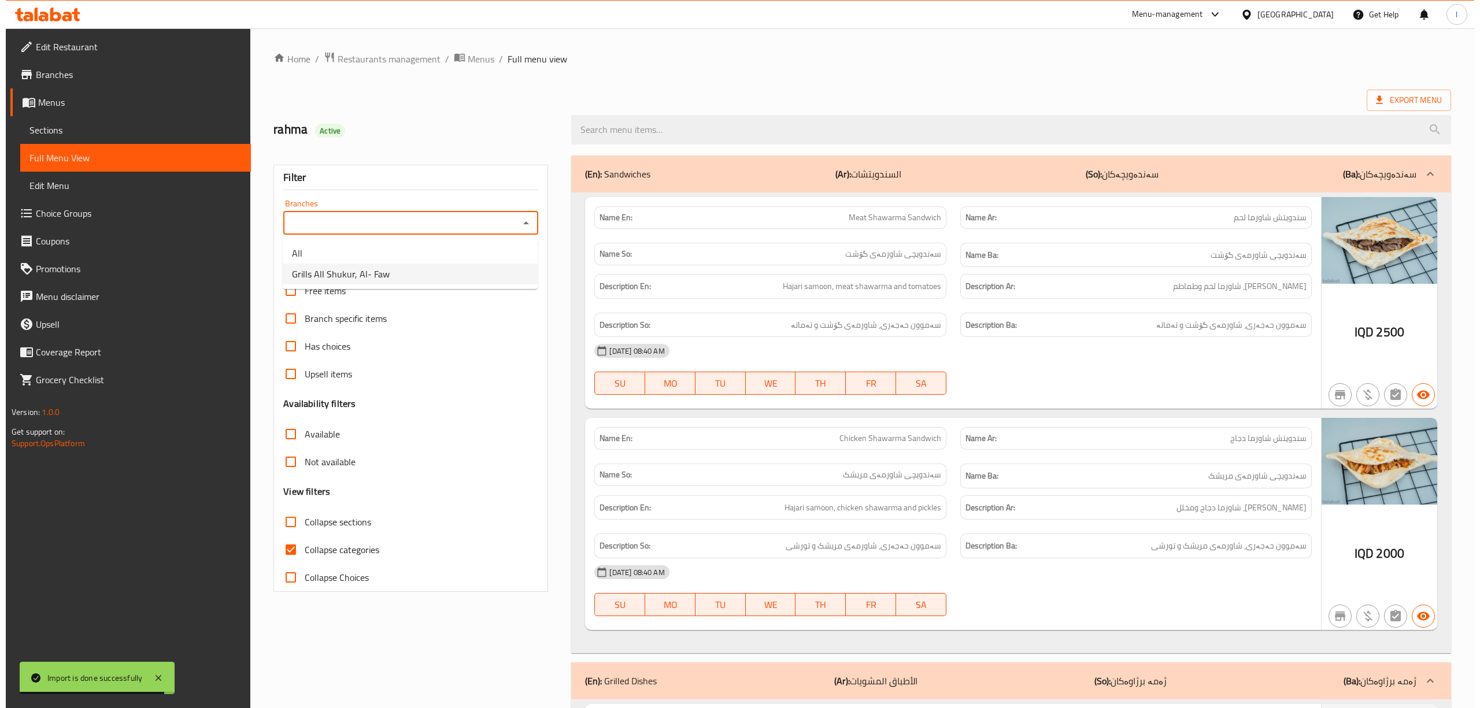
type input "Grills All Shukur, Al- Faw"
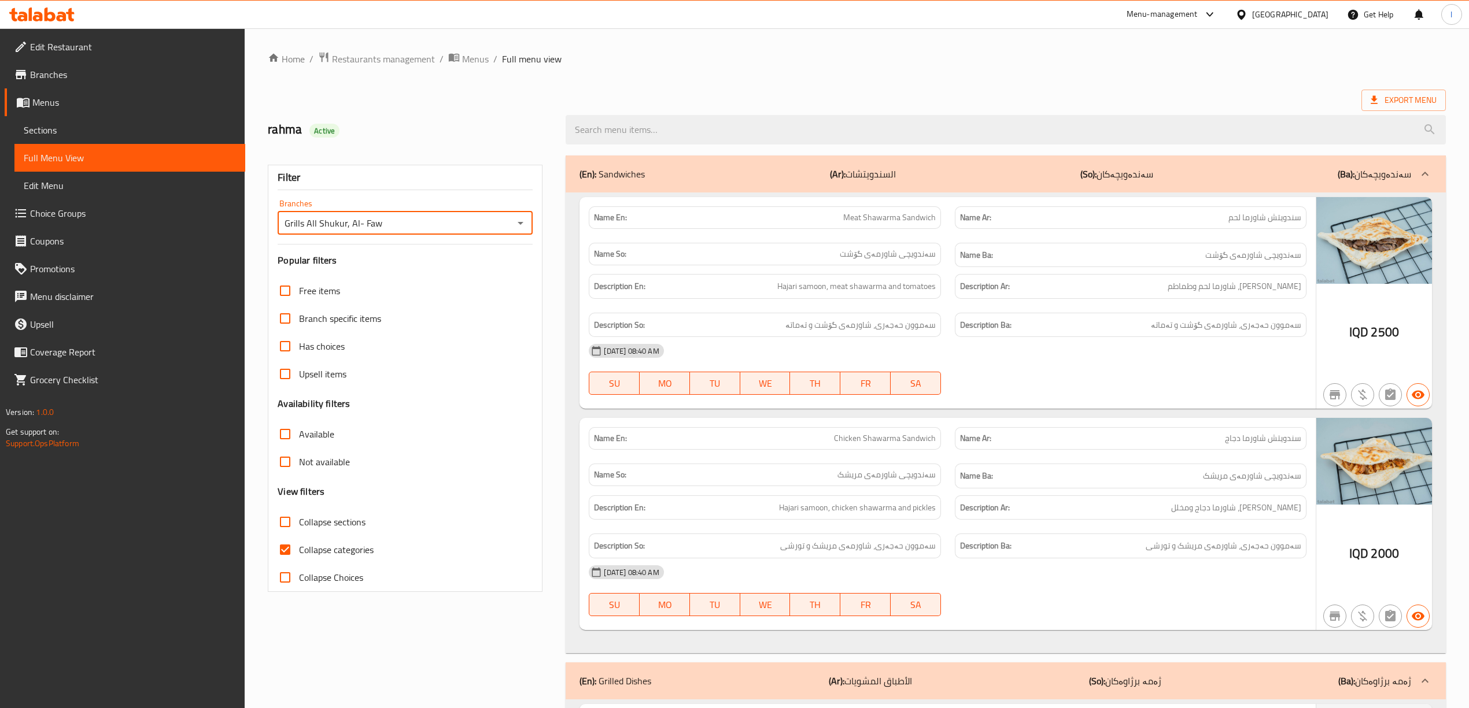
click at [868, 162] on div "(En): Sandwiches (Ar): السندويتشات (So): سەندەویچەکان (Ba): سەندەویچەکان" at bounding box center [1006, 174] width 880 height 37
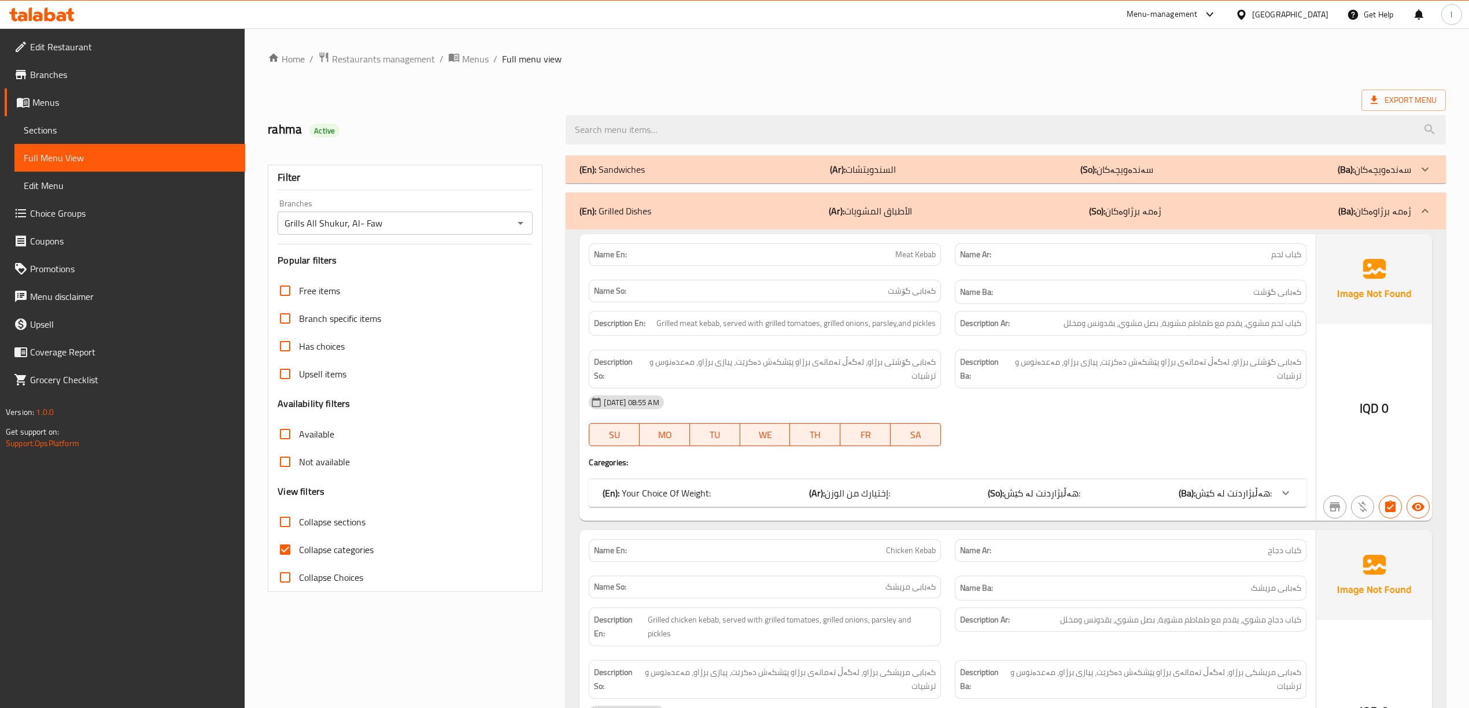
click at [359, 560] on label "Collapse categories" at bounding box center [322, 550] width 102 height 28
click at [299, 560] on input "Collapse categories" at bounding box center [285, 550] width 28 height 28
checkbox input "false"
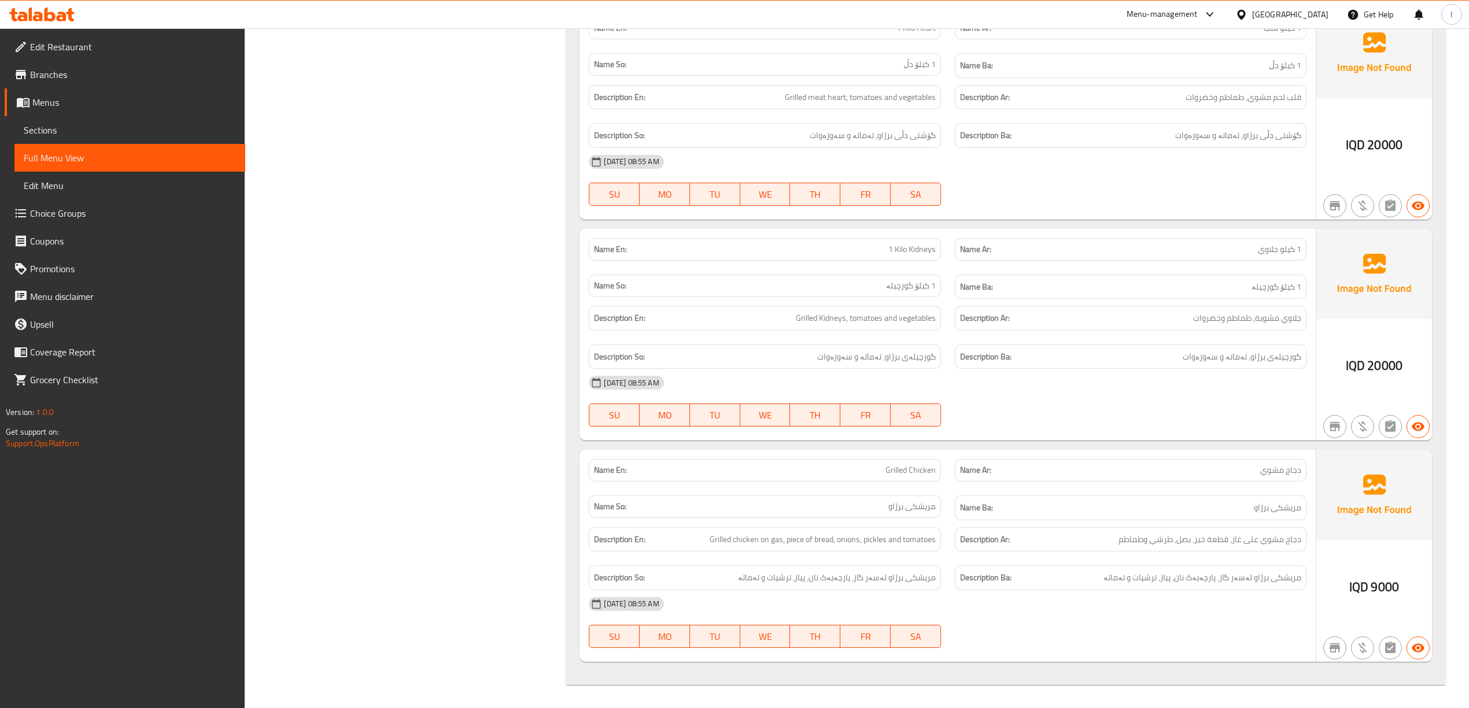
scroll to position [1451, 0]
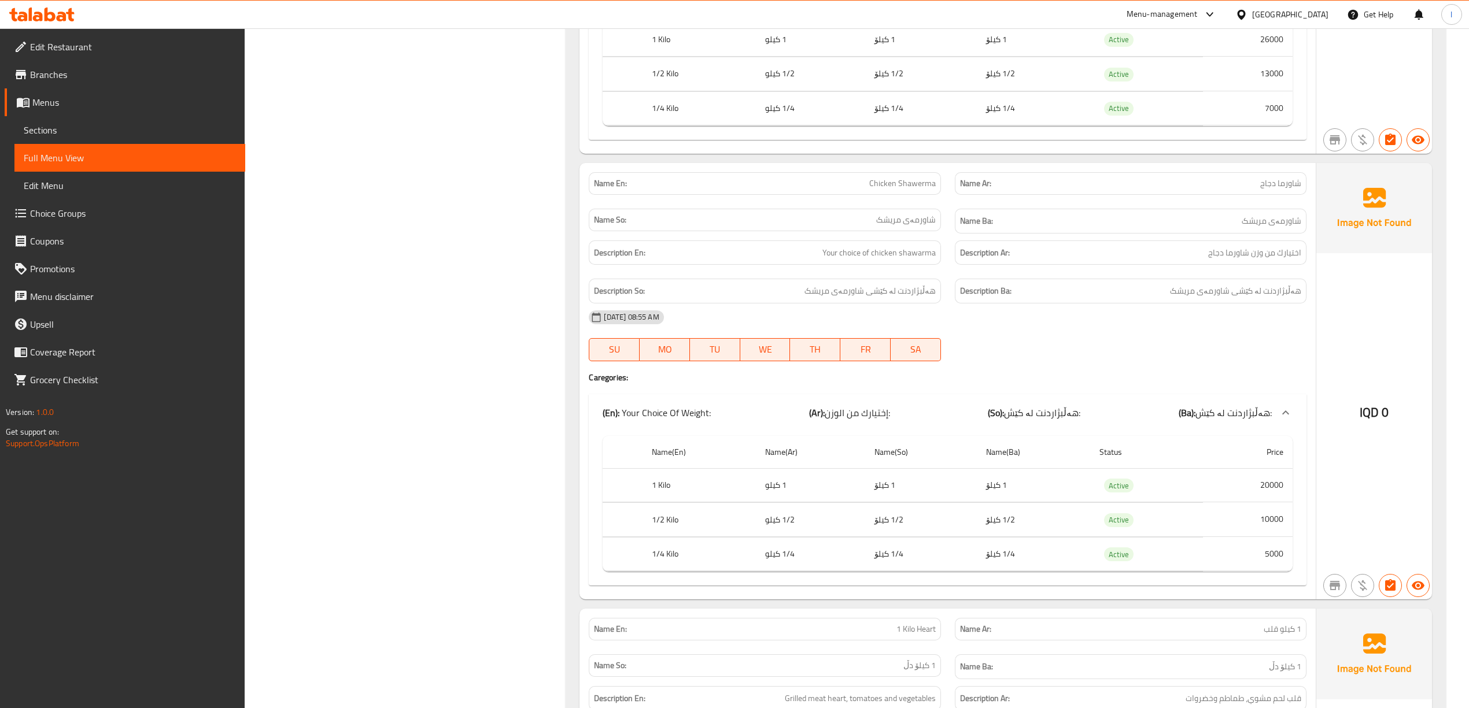
drag, startPoint x: 1463, startPoint y: 443, endPoint x: 1470, endPoint y: 553, distance: 110.1
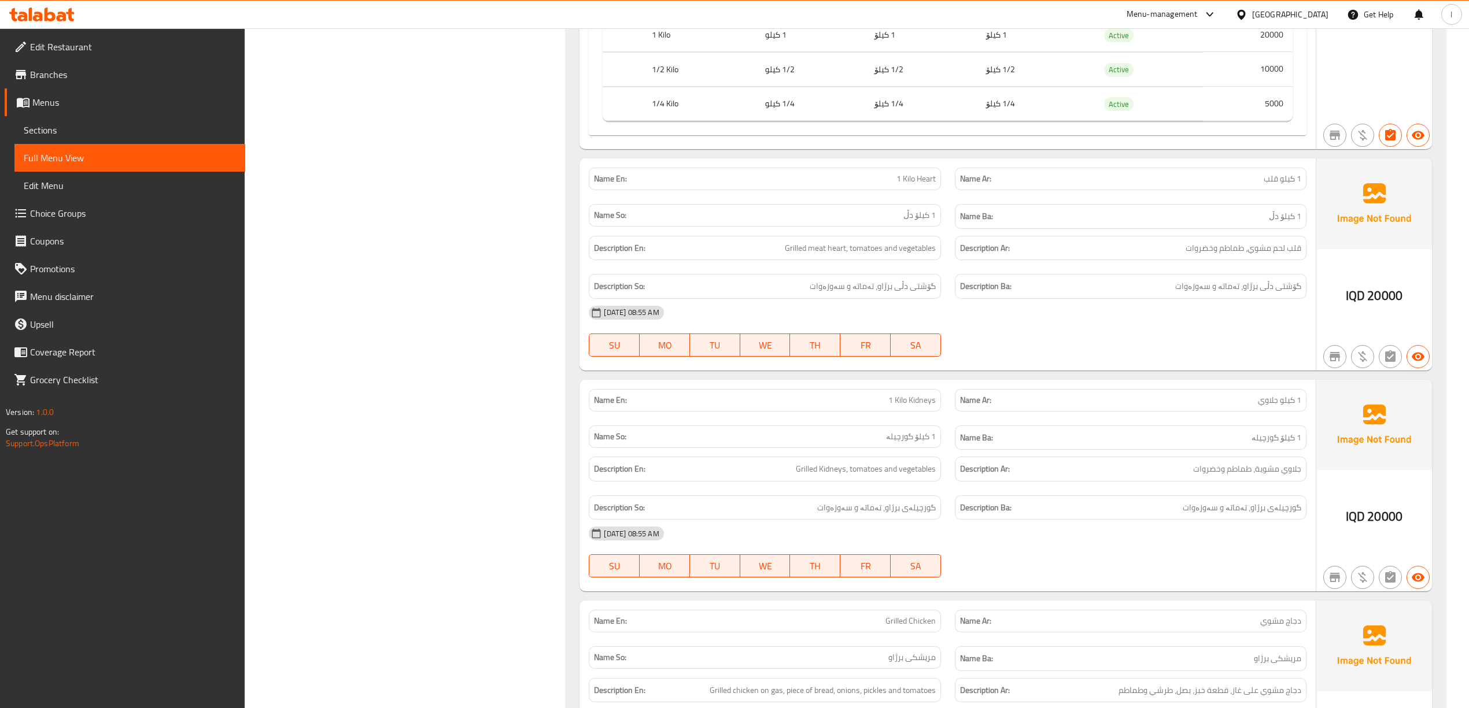
scroll to position [2071, 0]
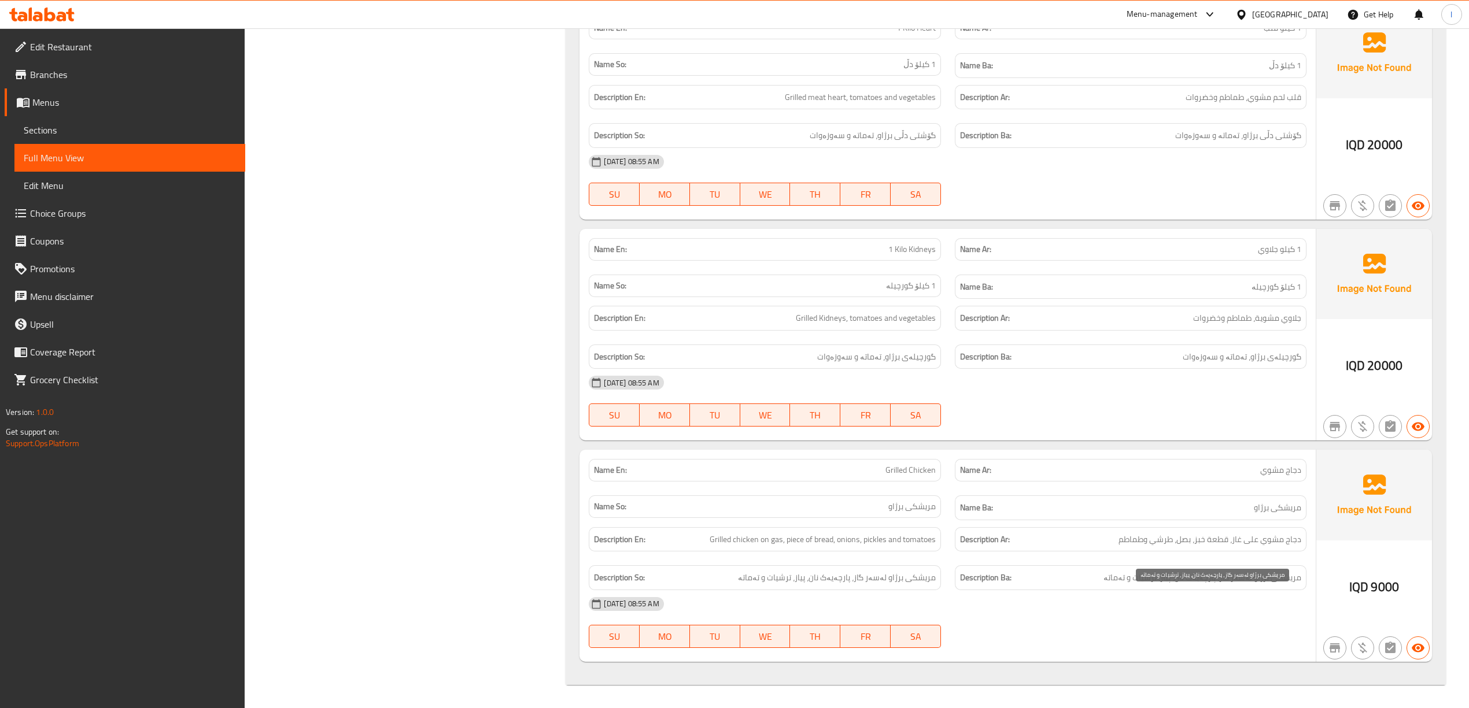
click at [1199, 583] on span "مریشکی برژاو لەسەر گاز، پارچەیەک نان، پیاز، ترشیات و تەماتە" at bounding box center [1202, 578] width 198 height 14
click at [1174, 577] on span "مریشکی برژاو لەسەر گاز، پارچەیەک نان، پیاز، ترشیات و تەماتە" at bounding box center [1202, 578] width 198 height 14
click at [1151, 588] on div "Description Ba: مریشکی برژاو لەسەر گاز، پارچەیەک نان، پیاز، ترشیات و تەماتە" at bounding box center [1131, 578] width 352 height 25
click at [755, 542] on span "Grilled chicken on gas, piece of bread, onions, pickles and tomatoes" at bounding box center [823, 540] width 226 height 14
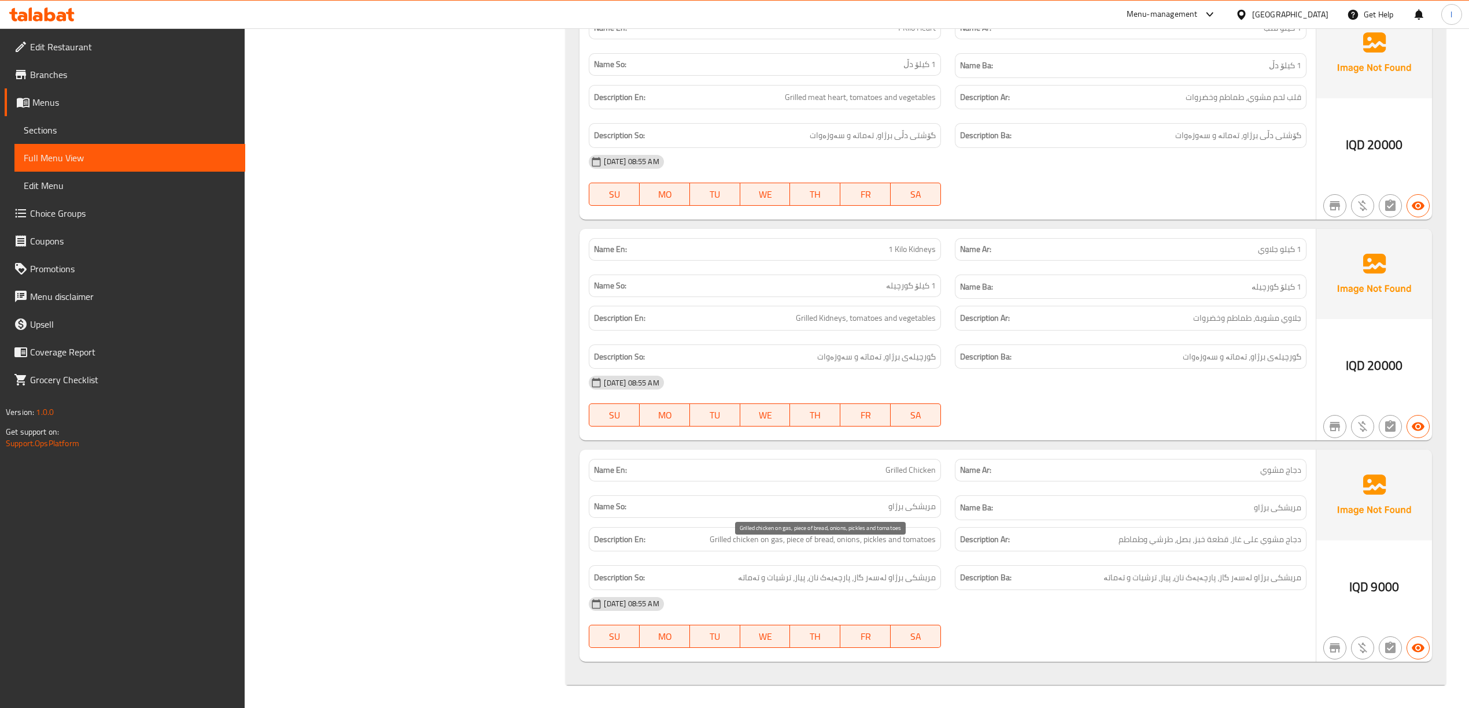
click at [800, 540] on span "Grilled chicken on gas, piece of bread, onions, pickles and tomatoes" at bounding box center [823, 540] width 226 height 14
click at [871, 559] on div "Description So: مریشکی برژاو لەسەر گاز، پارچەیەک نان، پیاز، ترشیات و تەماتە" at bounding box center [764, 578] width 365 height 39
drag, startPoint x: 859, startPoint y: 581, endPoint x: 807, endPoint y: 581, distance: 51.5
click at [807, 581] on span "مریشکی برژاو لەسەر گاز، پارچەیەک نان، پیاز، ترشیات و تەماتە" at bounding box center [837, 578] width 198 height 14
click at [801, 581] on span "مریشکی برژاو لەسەر گاز، پارچەیەک نان، پیاز، ترشیات و تەماتە" at bounding box center [837, 578] width 198 height 14
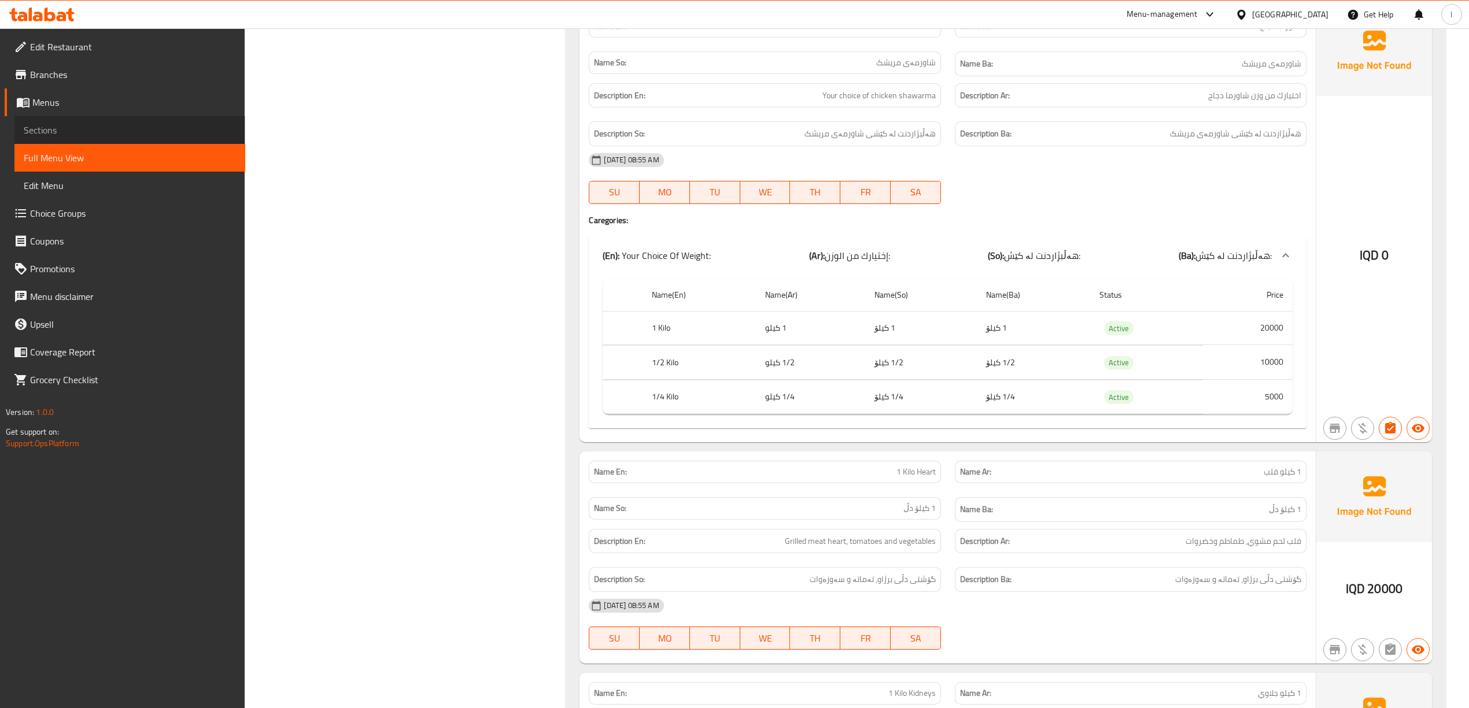
drag, startPoint x: 67, startPoint y: 127, endPoint x: 47, endPoint y: 114, distance: 23.9
click at [66, 126] on span "Sections" at bounding box center [130, 130] width 212 height 14
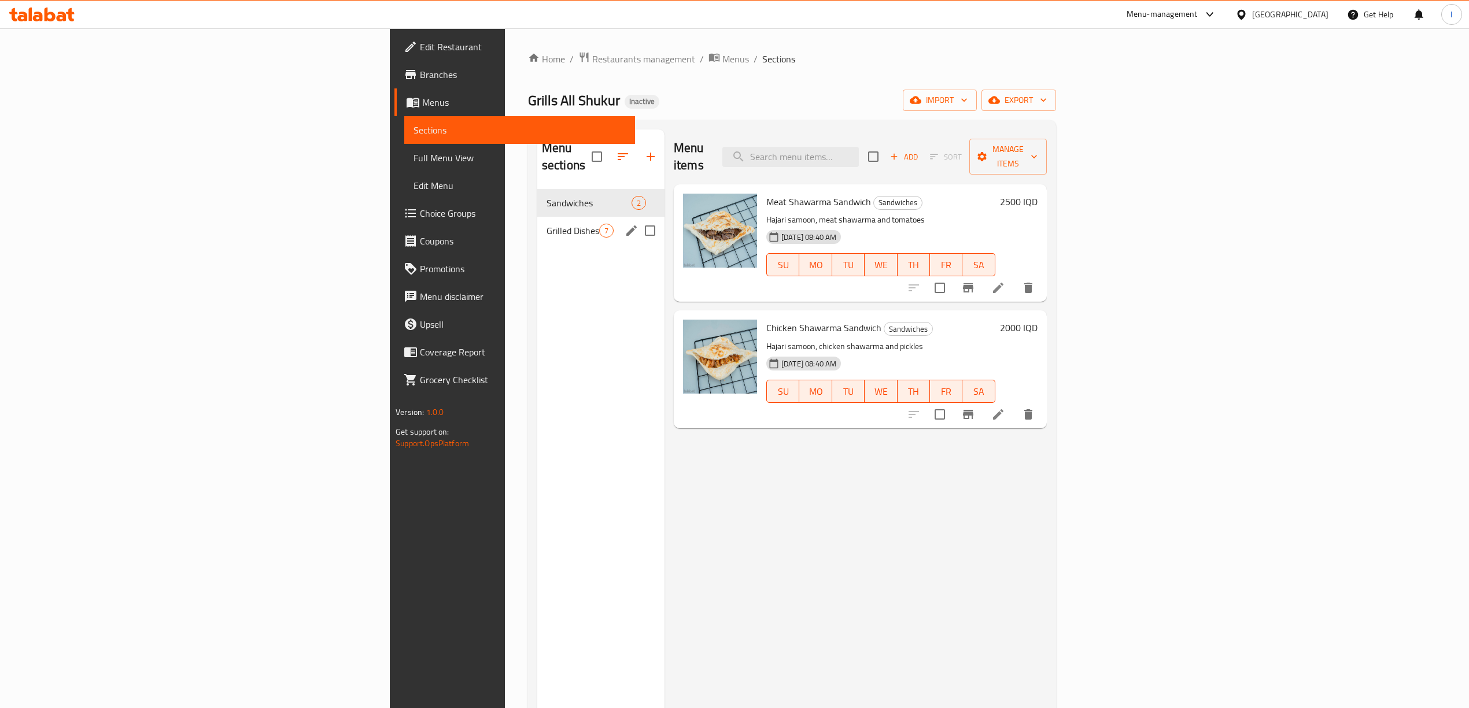
click at [546, 224] on span "Grilled Dishes" at bounding box center [572, 231] width 53 height 14
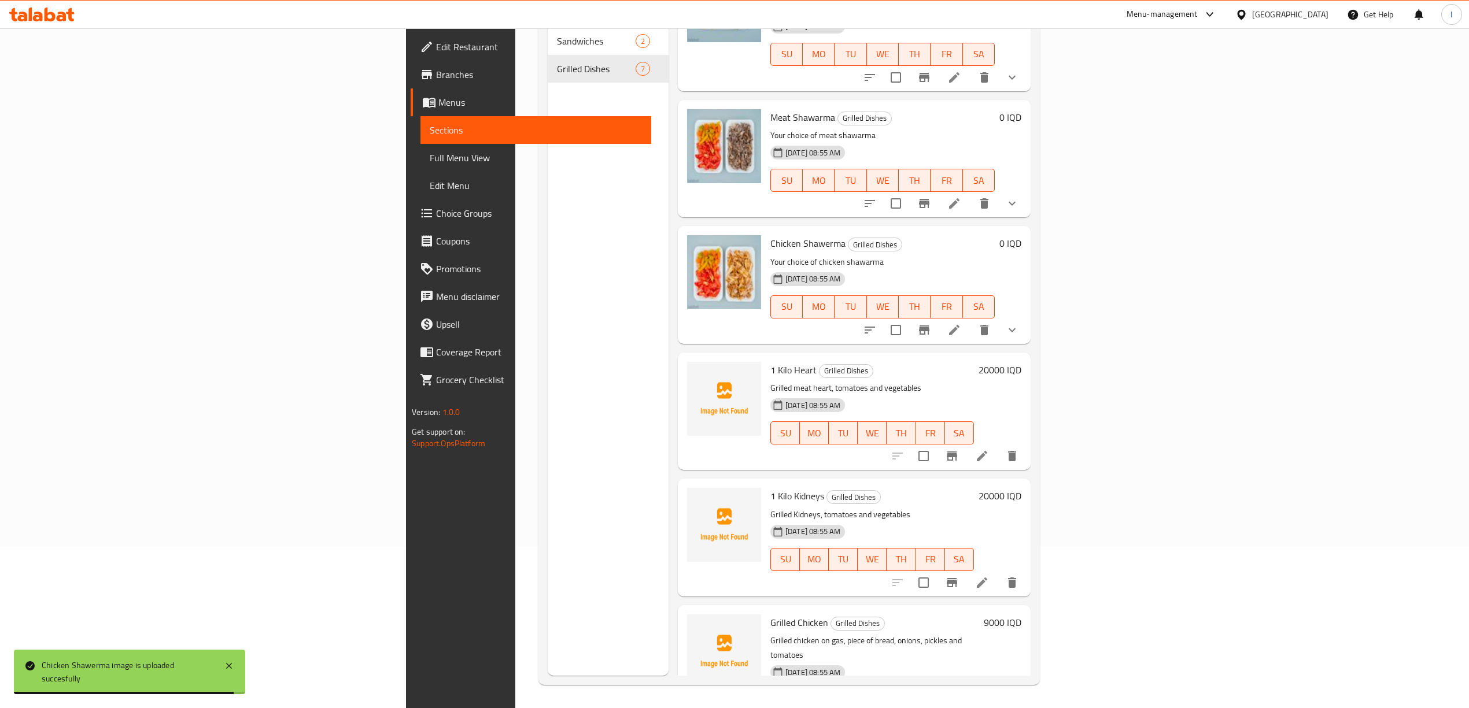
scroll to position [162, 0]
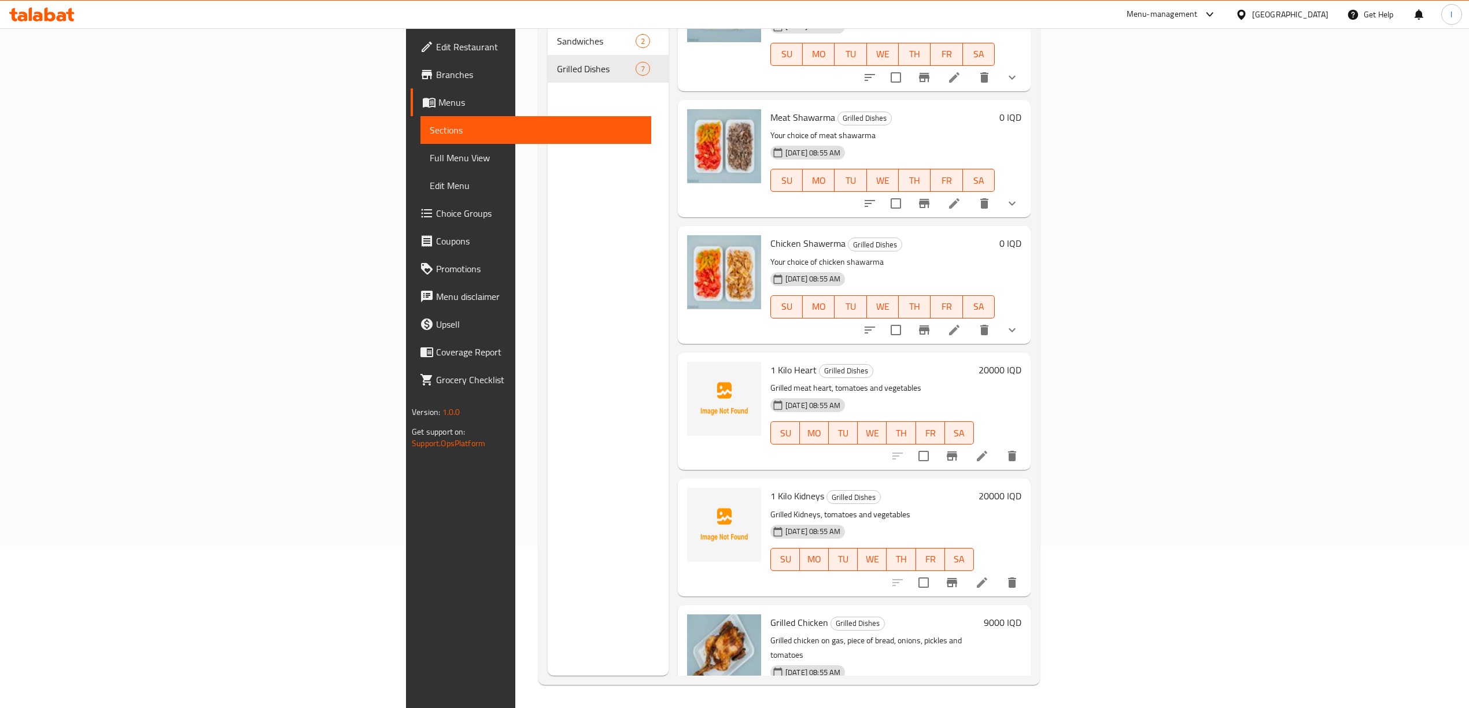
click at [548, 619] on div "Menu sections Sandwiches 2 Grilled Dishes 7" at bounding box center [608, 322] width 121 height 708
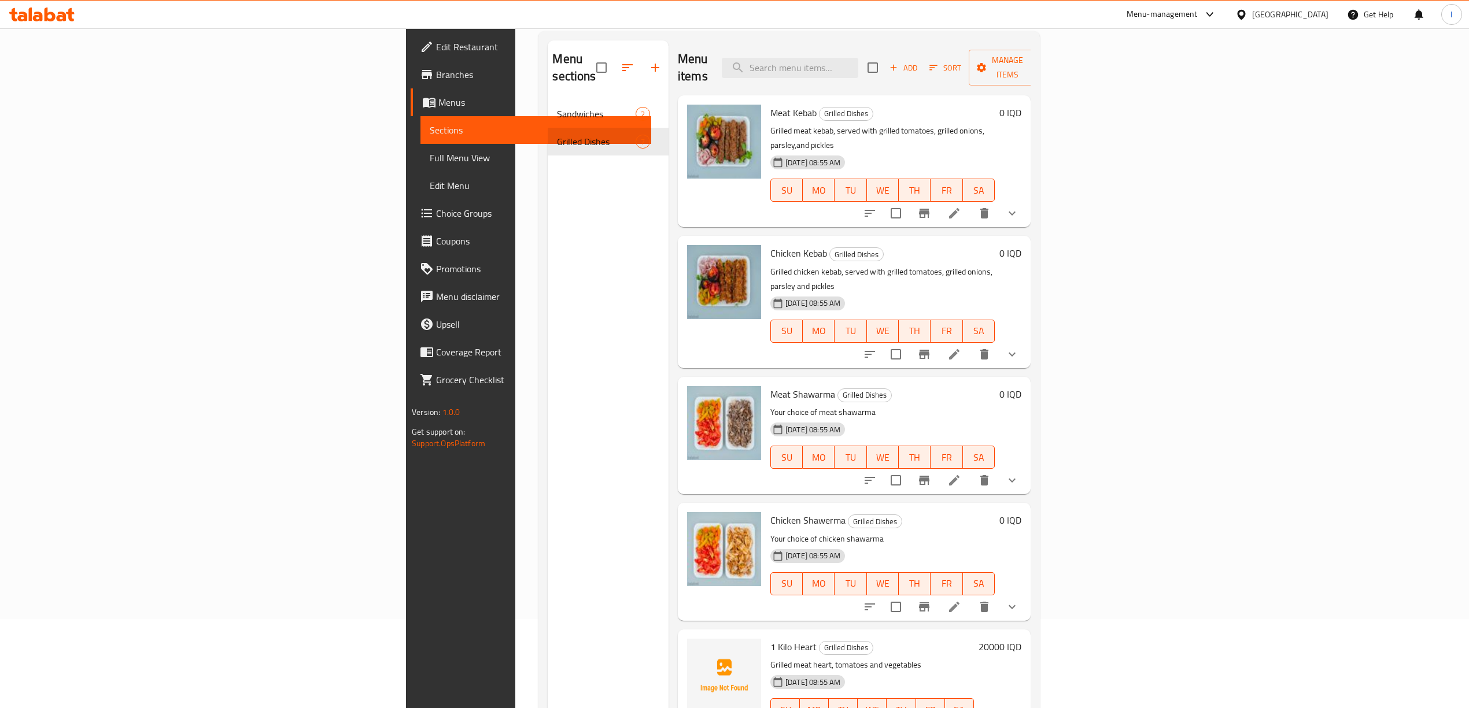
scroll to position [0, 0]
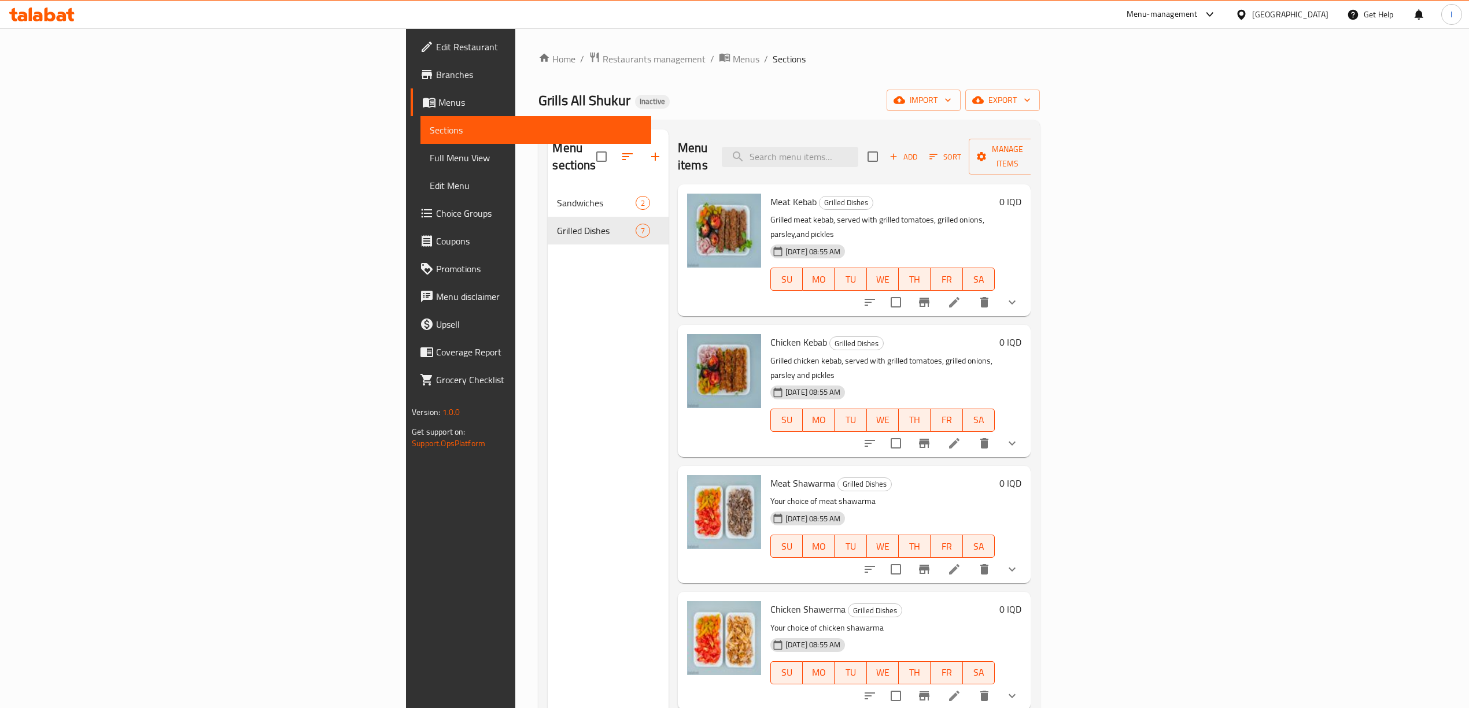
click at [430, 153] on span "Full Menu View" at bounding box center [536, 158] width 212 height 14
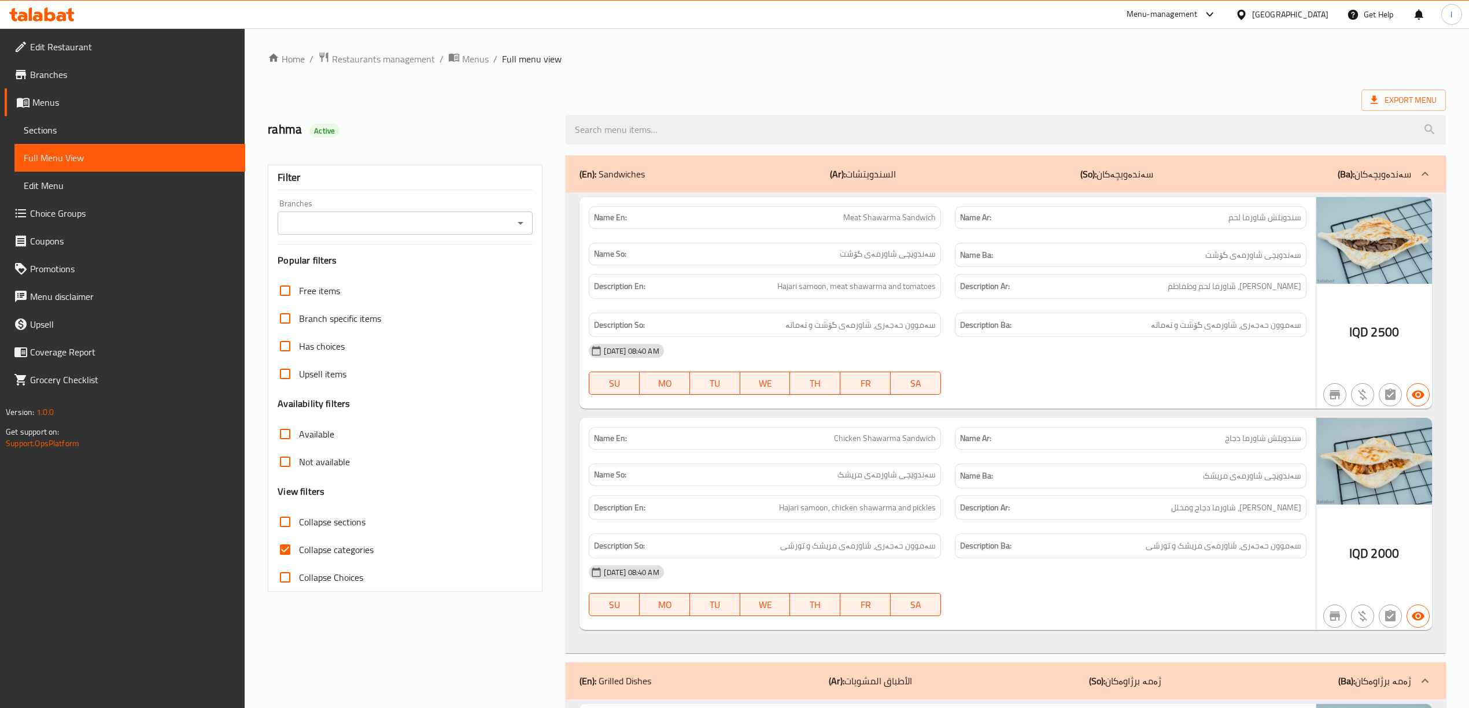
click at [471, 227] on input "Branches" at bounding box center [395, 223] width 229 height 16
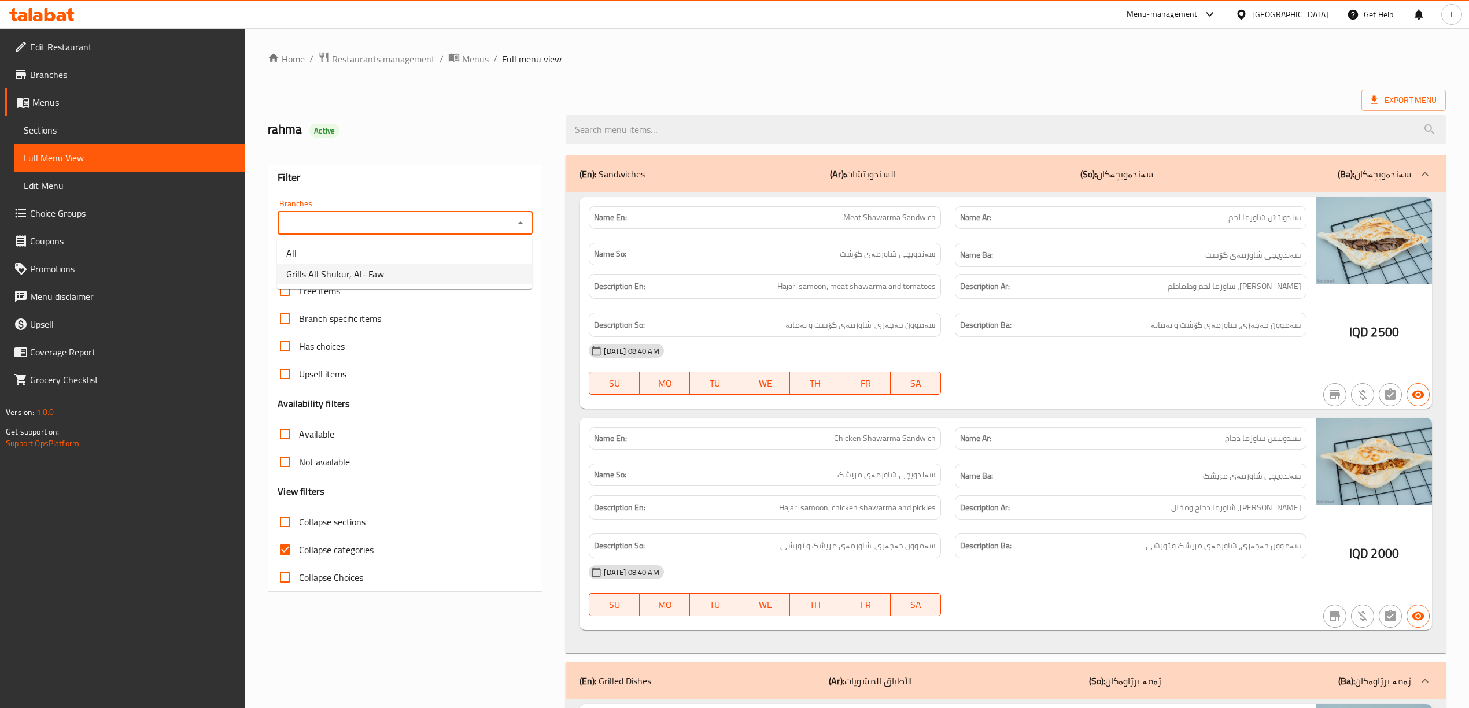
click at [385, 265] on li "Grills All Shukur, Al- Faw" at bounding box center [404, 274] width 255 height 21
type input "Grills All Shukur, Al- Faw"
click at [308, 546] on span "Collapse categories" at bounding box center [336, 550] width 75 height 14
click at [299, 546] on input "Collapse categories" at bounding box center [285, 550] width 28 height 28
checkbox input "false"
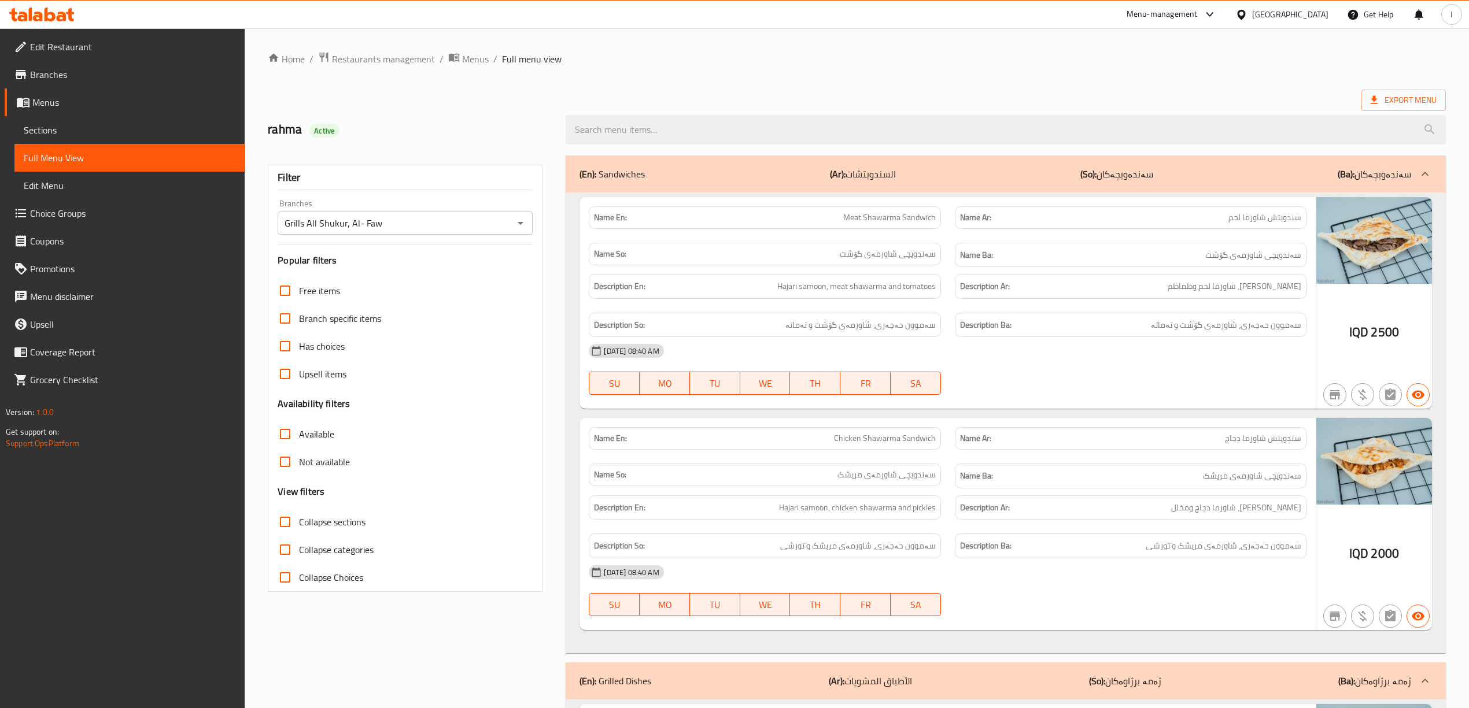
click at [928, 165] on div "(En): Sandwiches (Ar): السندويتشات (So): سەندەویچەکان (Ba): سەندەویچەکان" at bounding box center [1006, 174] width 880 height 37
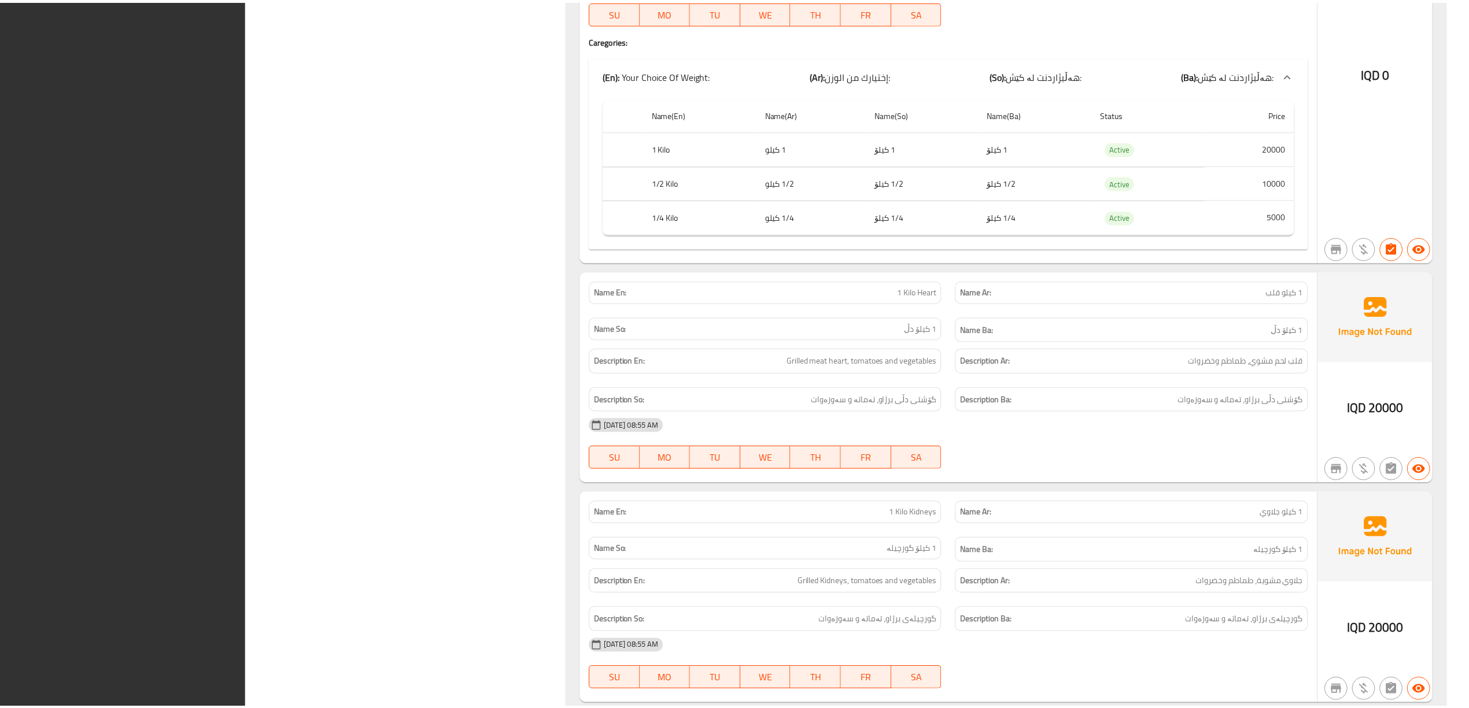
scroll to position [2057, 0]
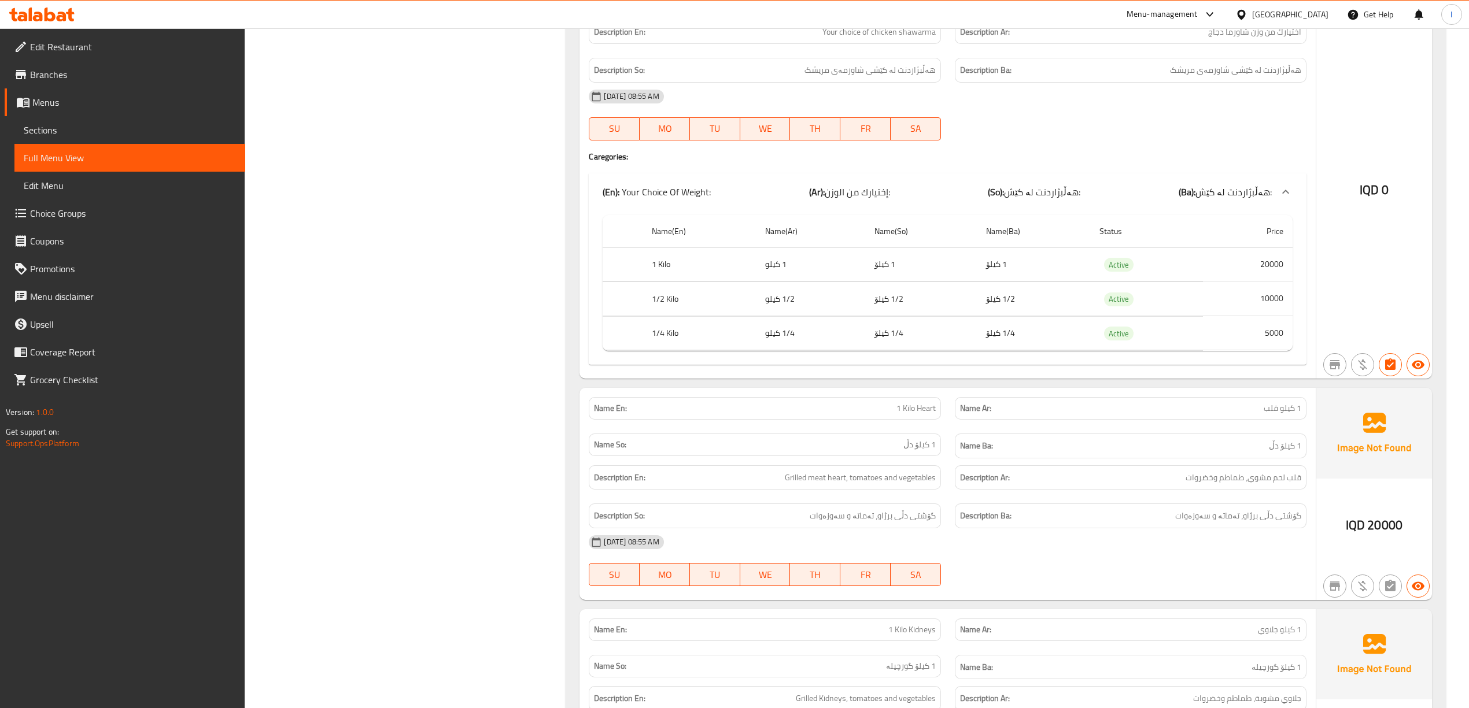
click at [54, 119] on link "Sections" at bounding box center [129, 130] width 231 height 28
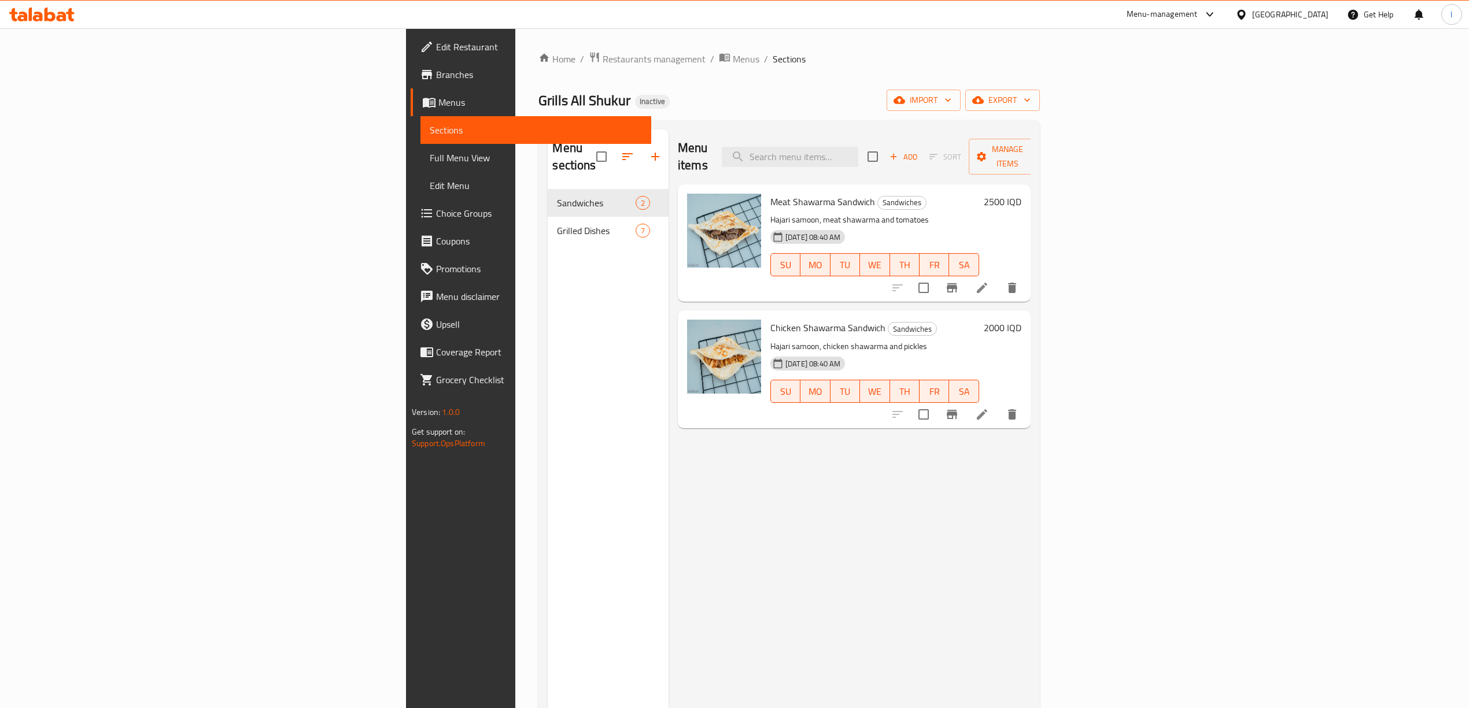
click at [548, 184] on nav "Sandwiches 2 Grilled Dishes 7" at bounding box center [608, 216] width 121 height 65
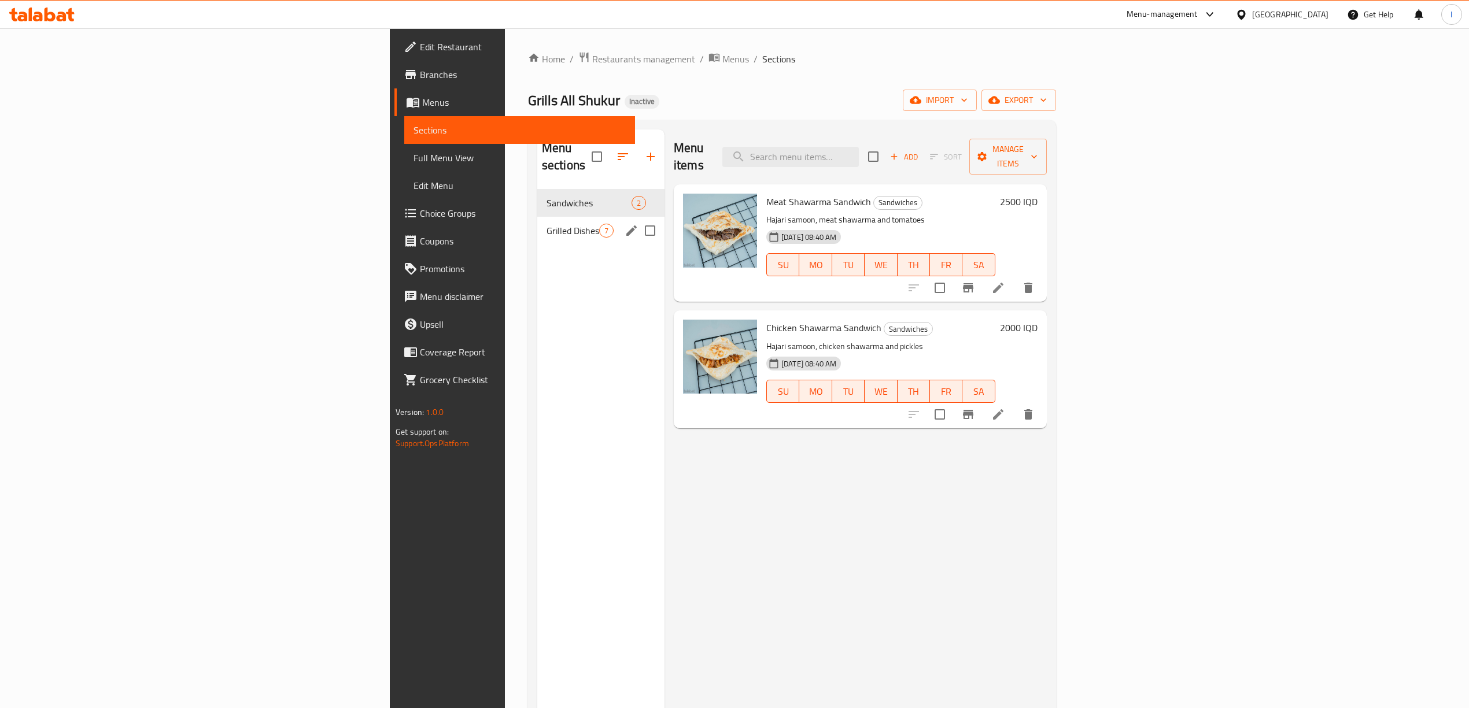
click at [537, 217] on div "Grilled Dishes 7" at bounding box center [600, 231] width 127 height 28
